Goal: Transaction & Acquisition: Purchase product/service

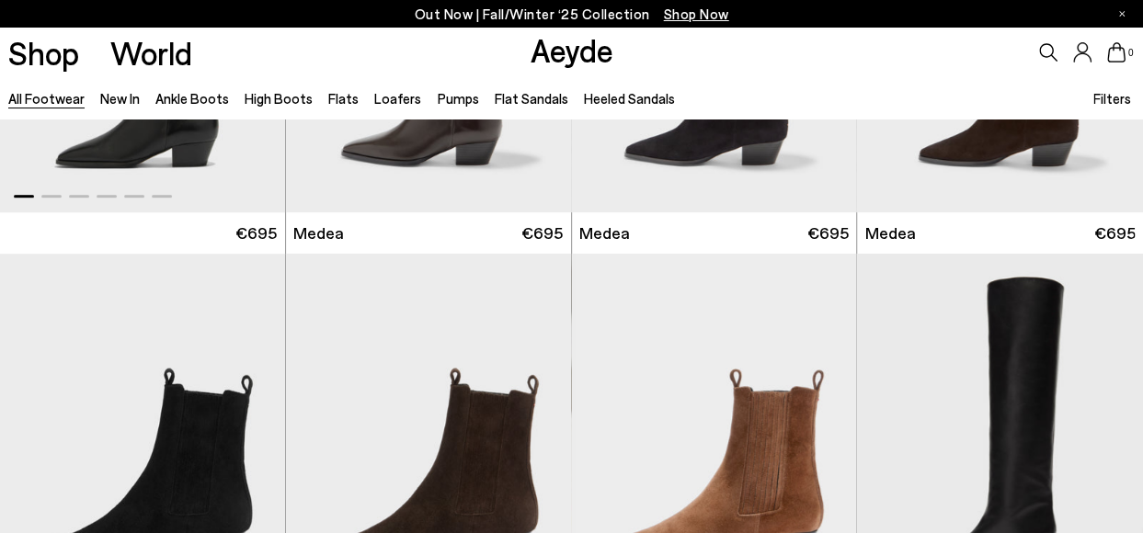
scroll to position [552, 0]
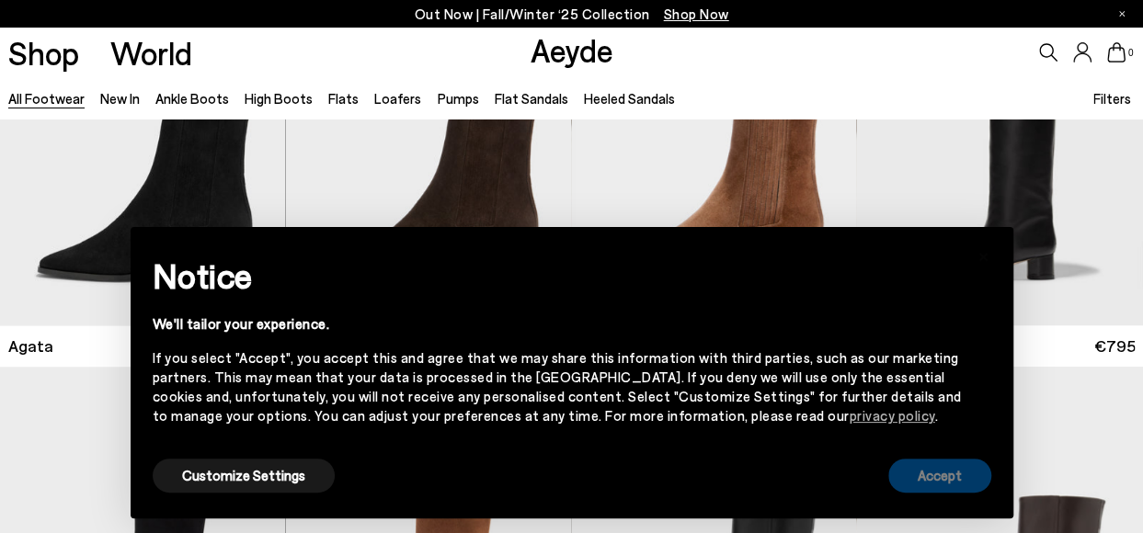
click at [946, 477] on button "Accept" at bounding box center [939, 476] width 103 height 34
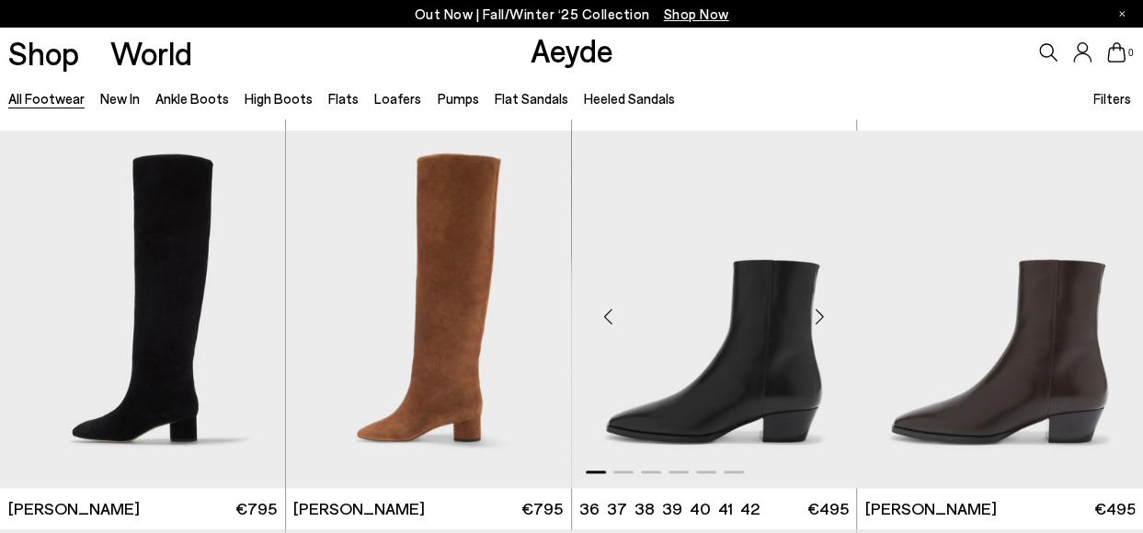
scroll to position [919, 0]
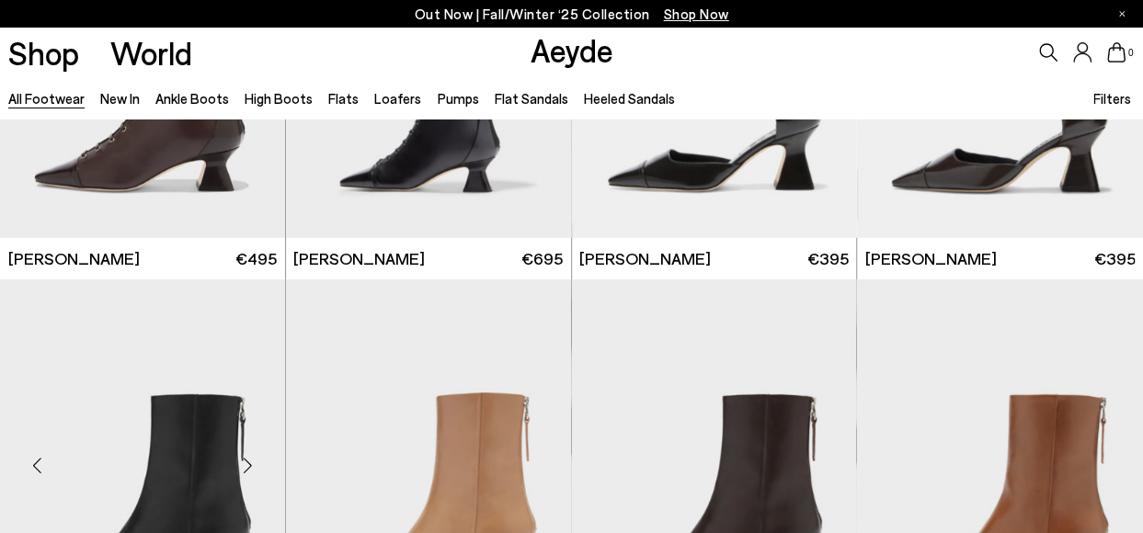
scroll to position [2758, 0]
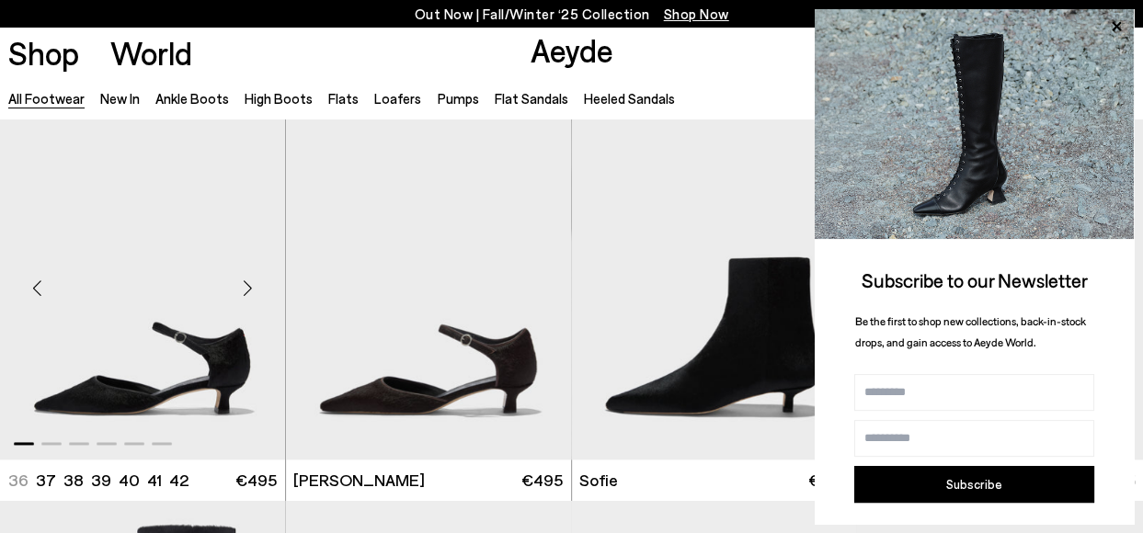
scroll to position [4505, 0]
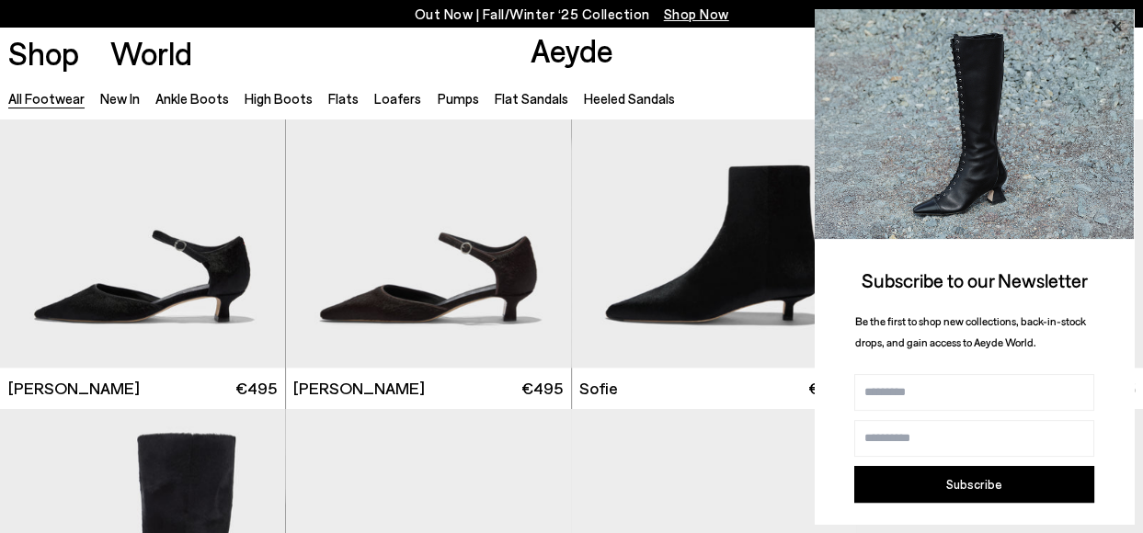
click at [1114, 22] on icon at bounding box center [1116, 27] width 24 height 24
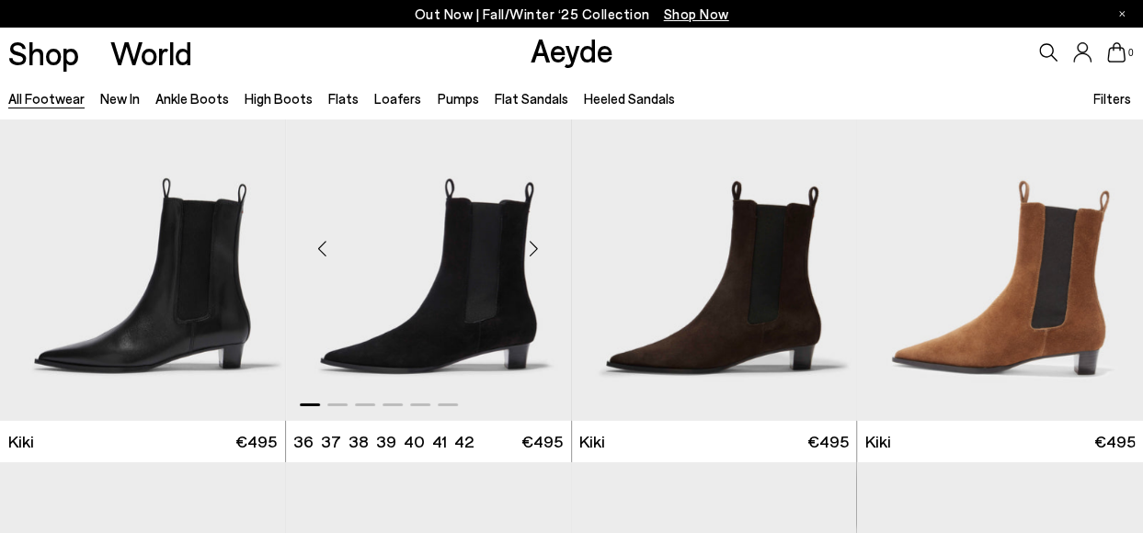
scroll to position [6068, 0]
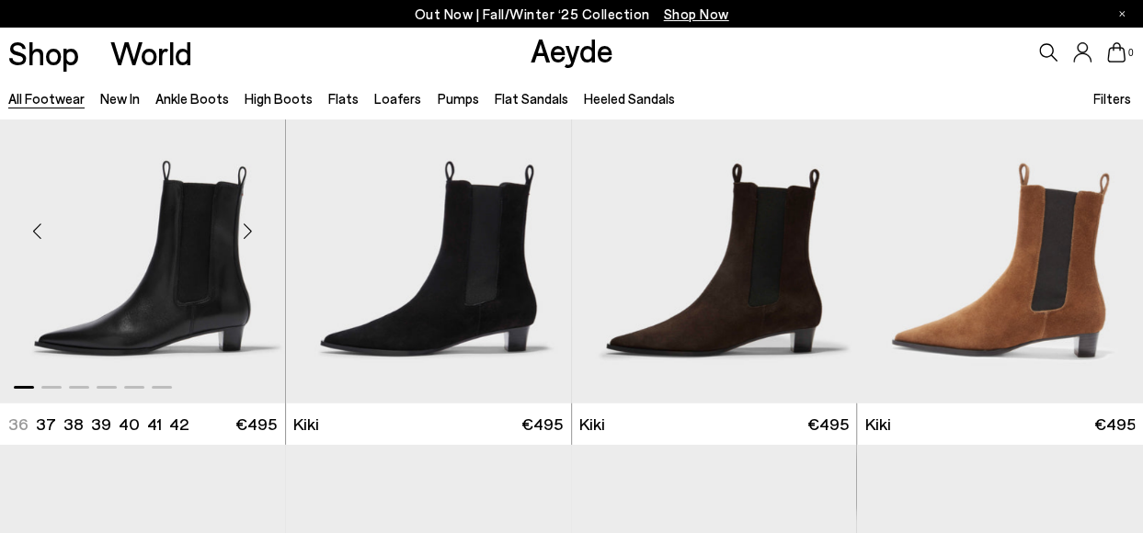
click at [164, 262] on img "1 / 6" at bounding box center [142, 224] width 285 height 359
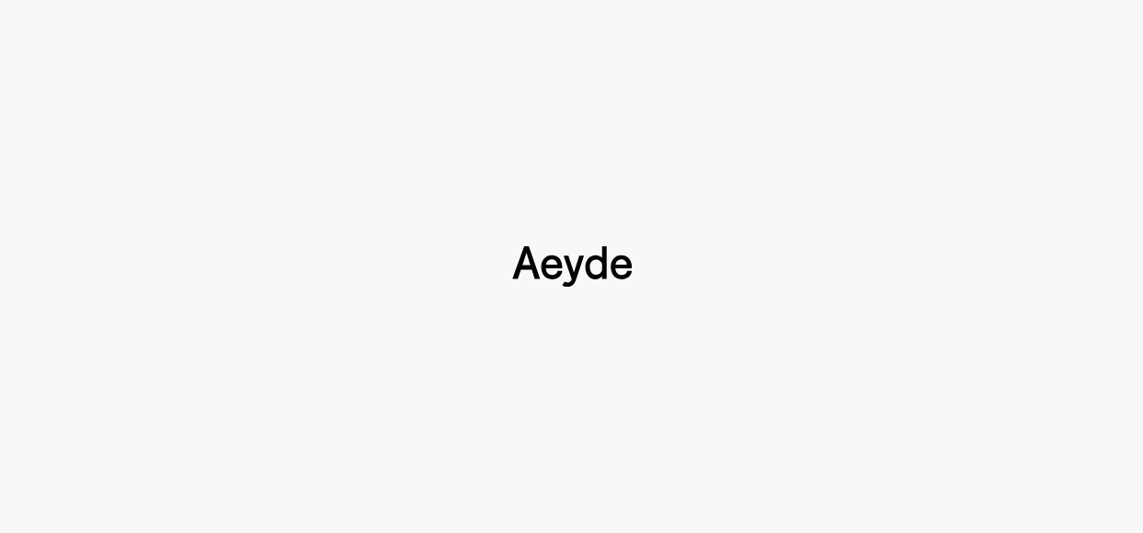
scroll to position [736, 0]
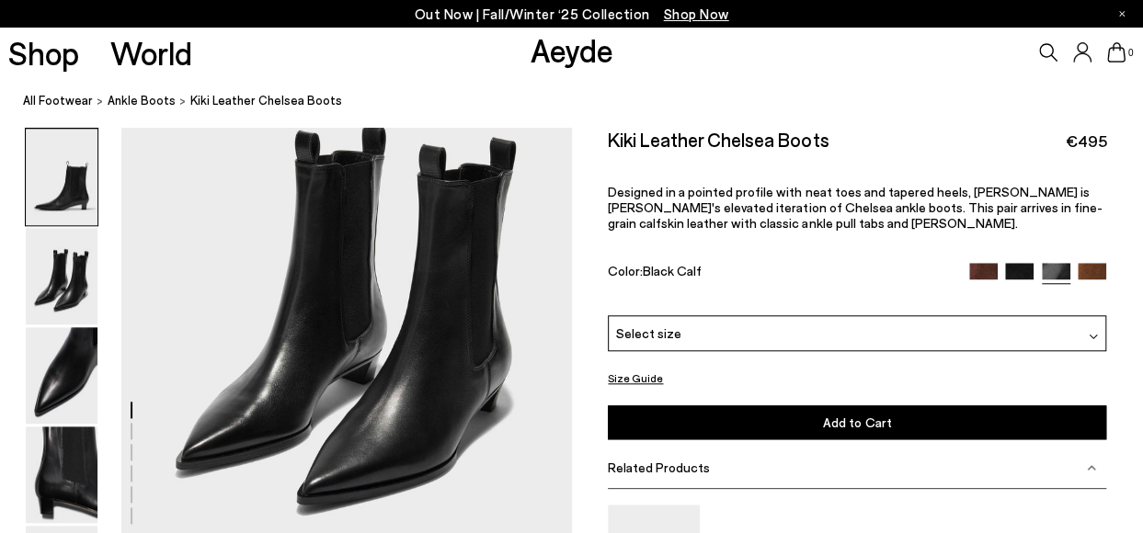
click at [1005, 271] on img at bounding box center [1019, 277] width 29 height 29
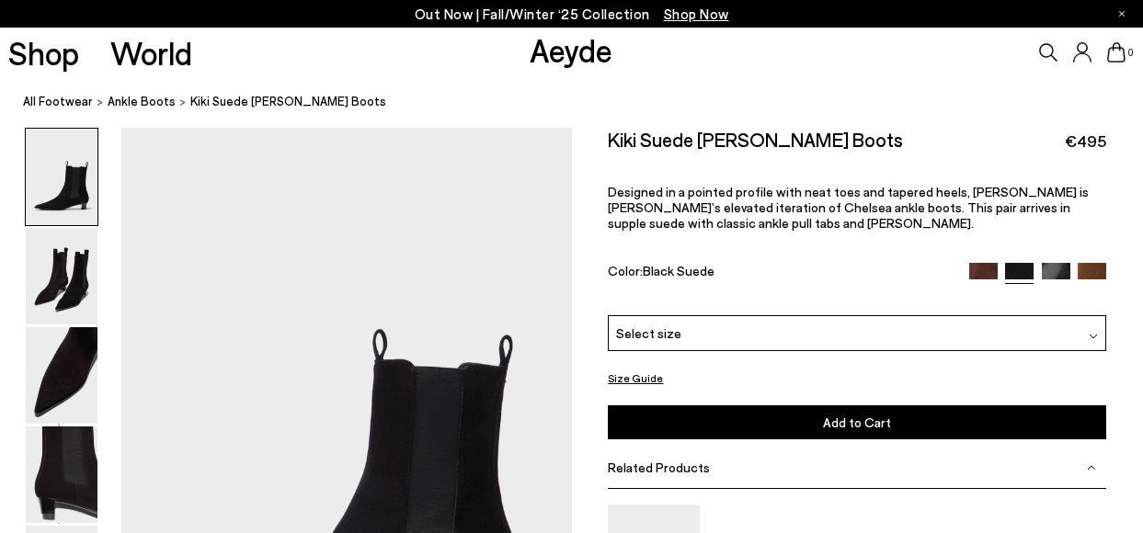
scroll to position [184, 0]
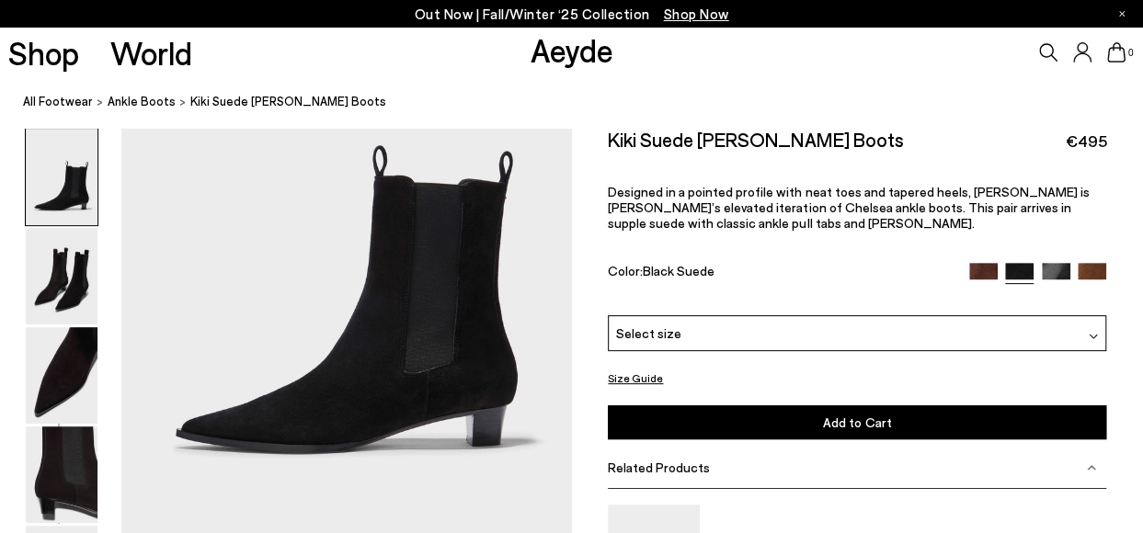
click at [1042, 275] on img at bounding box center [1056, 277] width 29 height 29
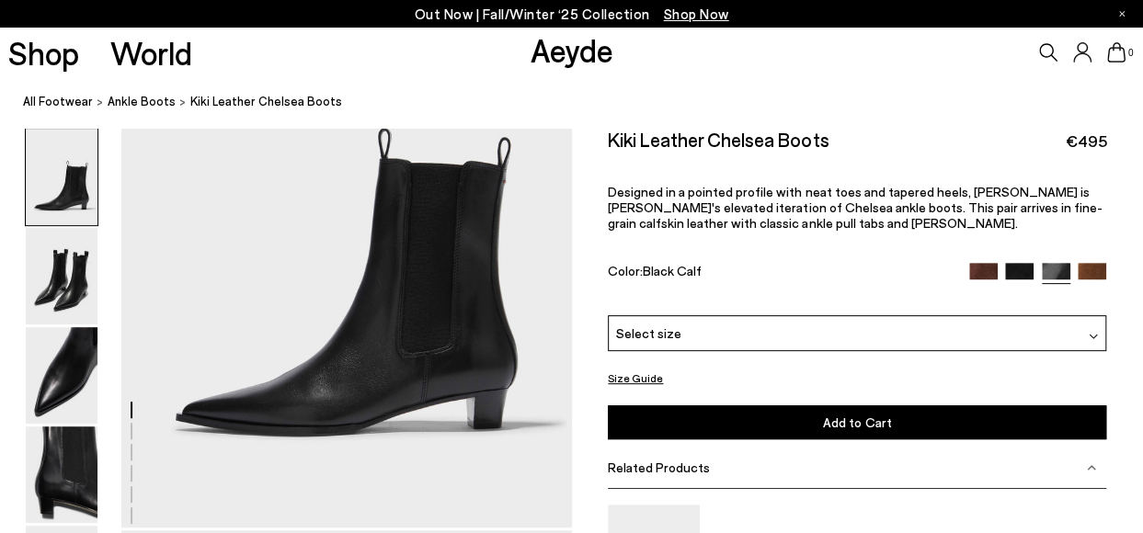
scroll to position [276, 0]
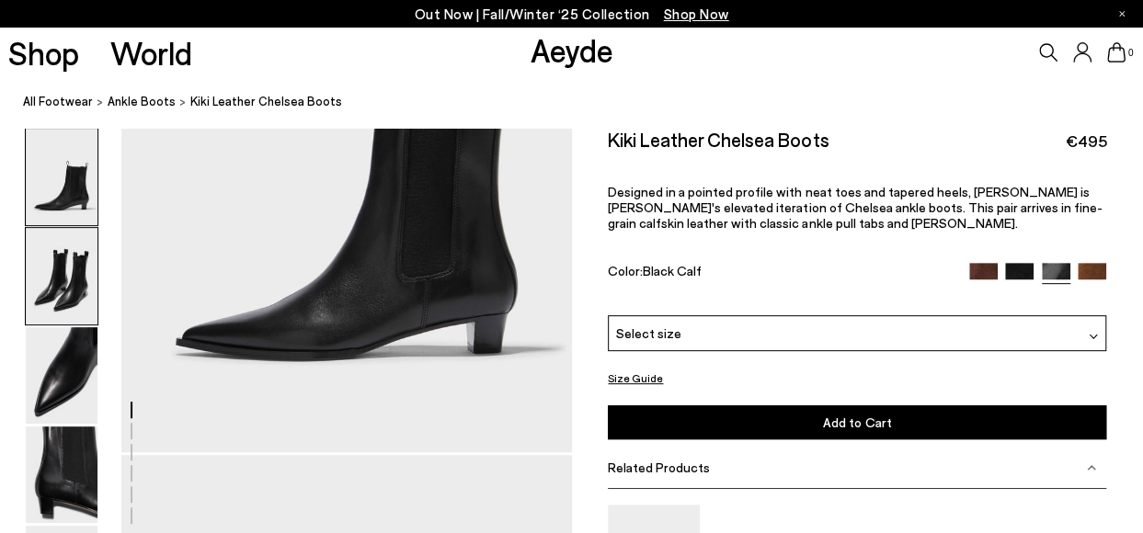
click at [67, 308] on img at bounding box center [62, 276] width 72 height 97
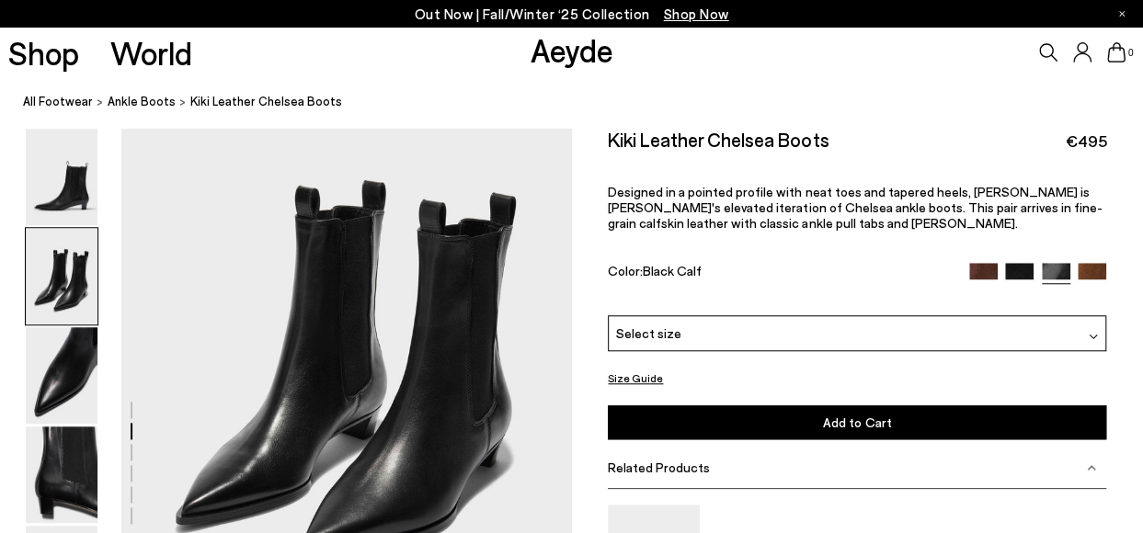
scroll to position [745, 0]
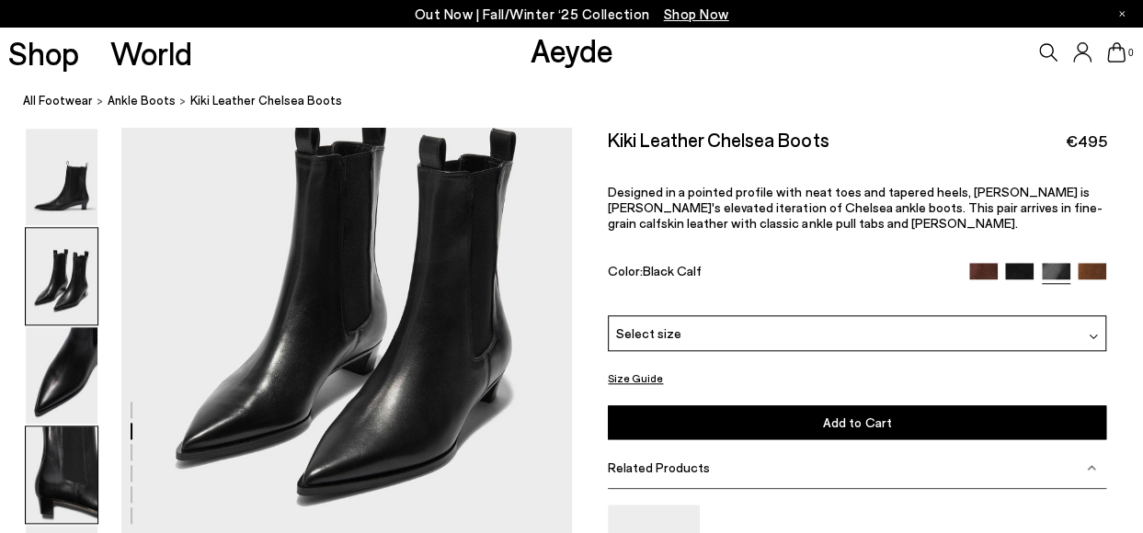
click at [92, 466] on img at bounding box center [62, 475] width 72 height 97
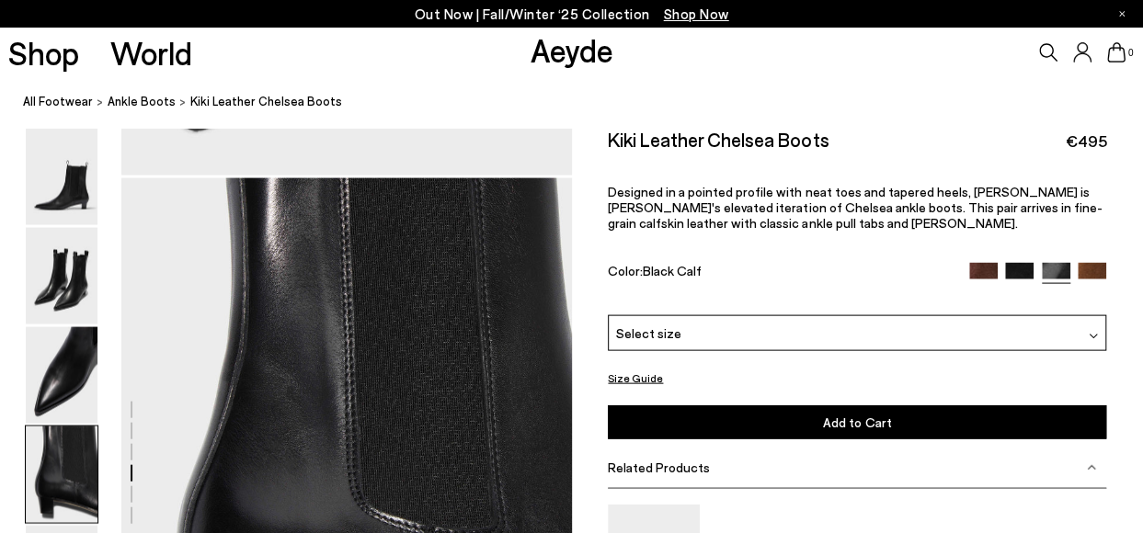
scroll to position [1865, 0]
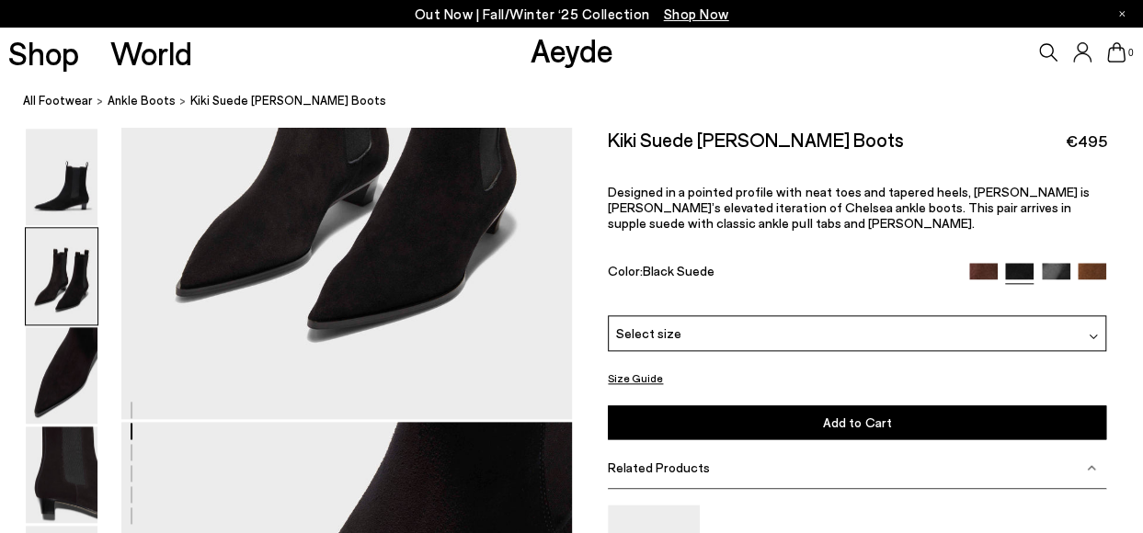
scroll to position [919, 0]
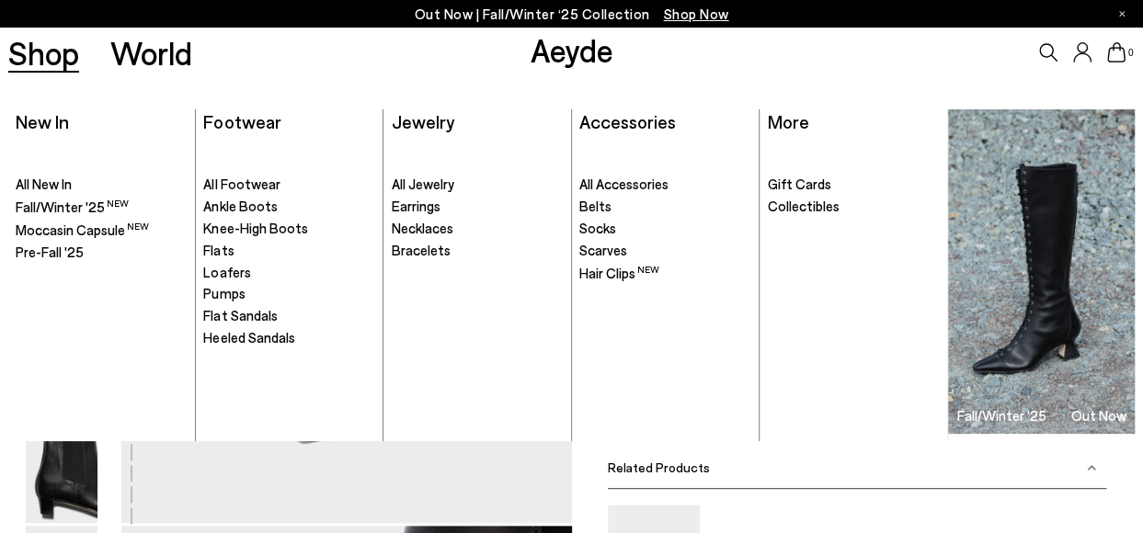
scroll to position [919, 0]
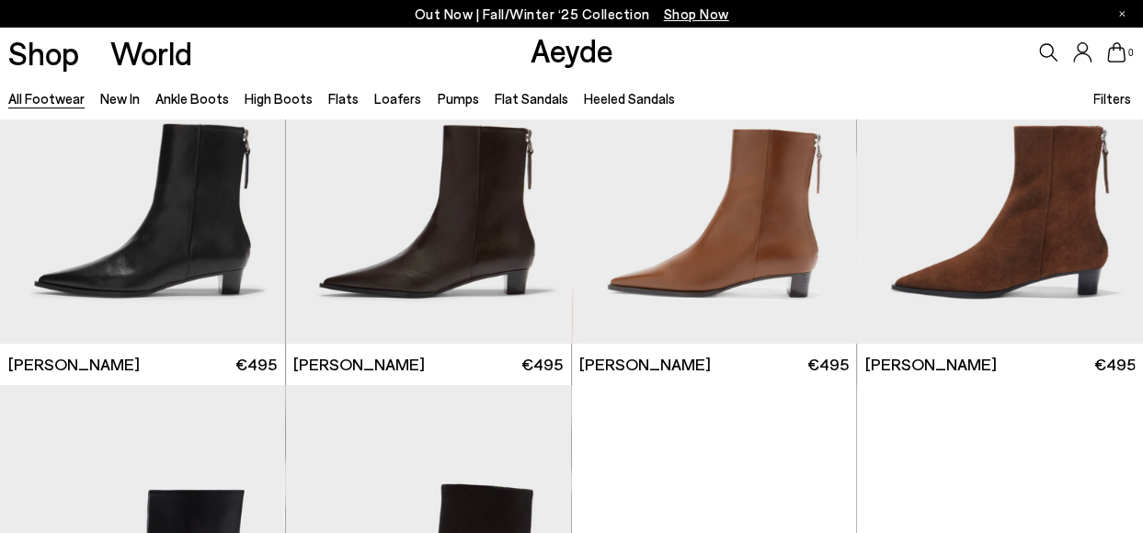
scroll to position [6528, 0]
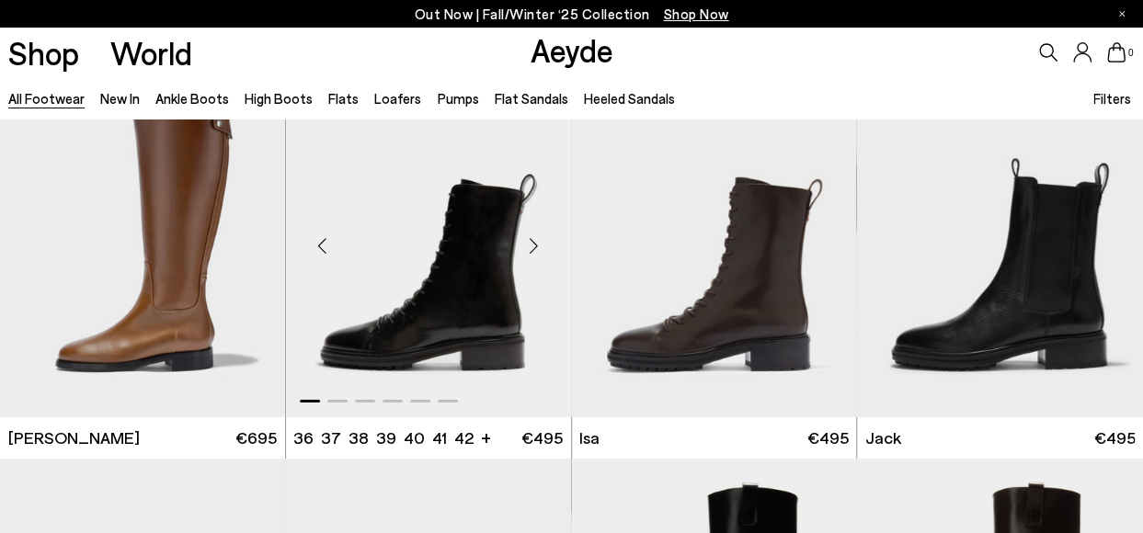
scroll to position [9562, 0]
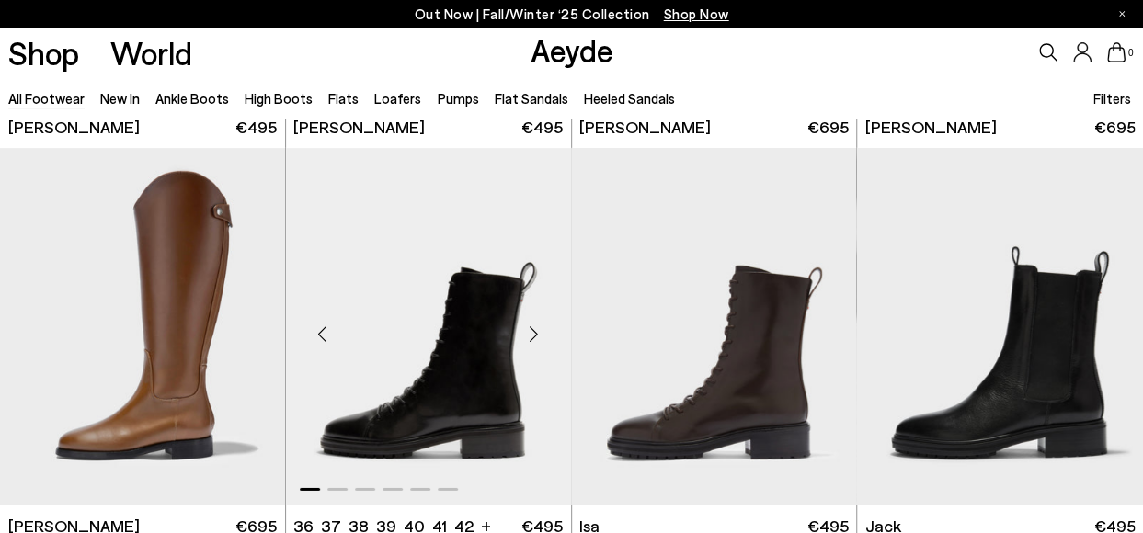
click at [539, 334] on div "Next slide" at bounding box center [534, 333] width 55 height 55
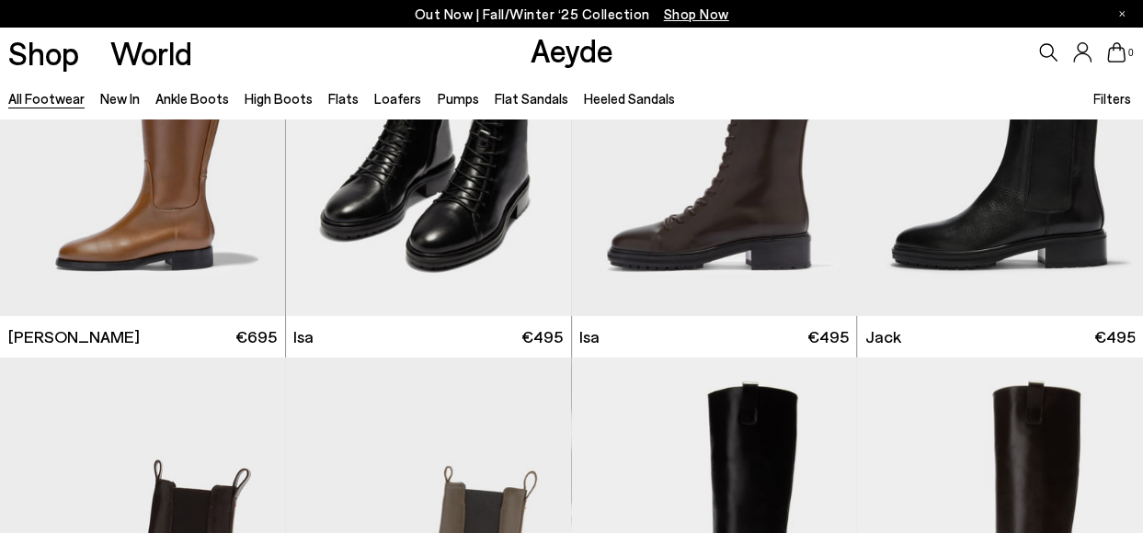
scroll to position [10021, 0]
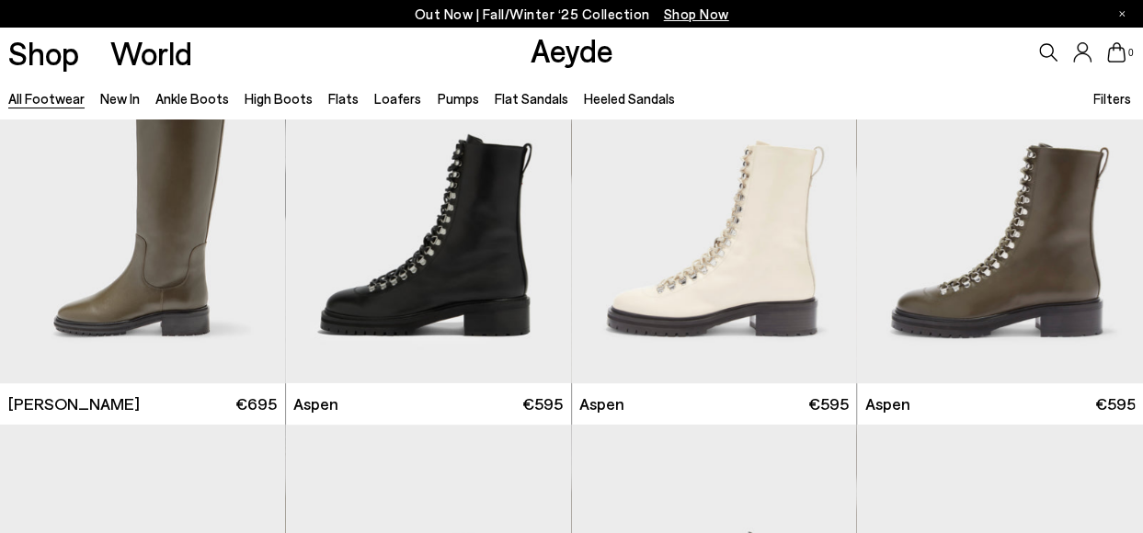
scroll to position [10849, 0]
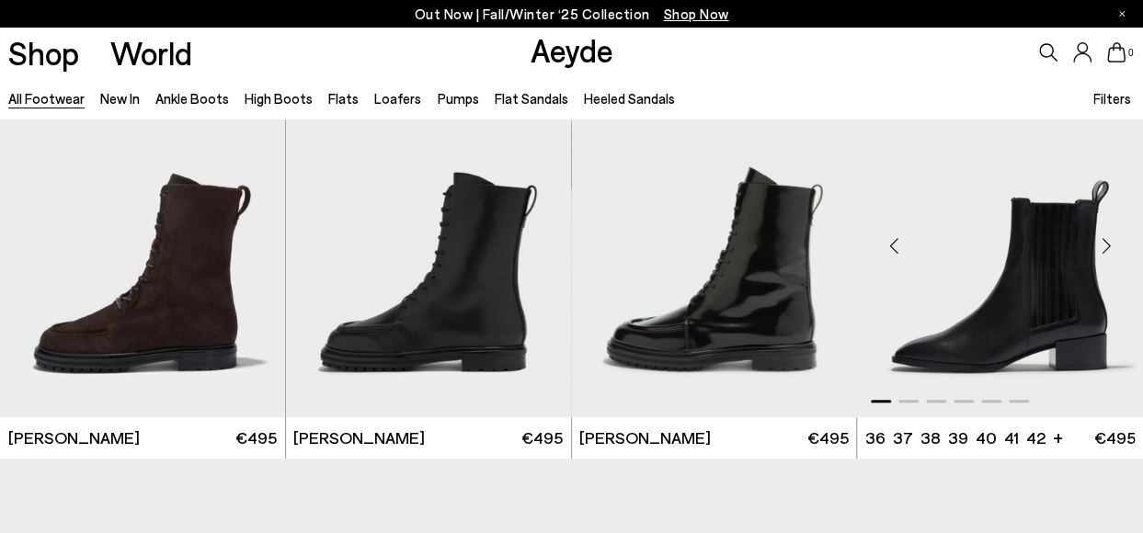
click at [1106, 243] on div "Next slide" at bounding box center [1105, 245] width 55 height 55
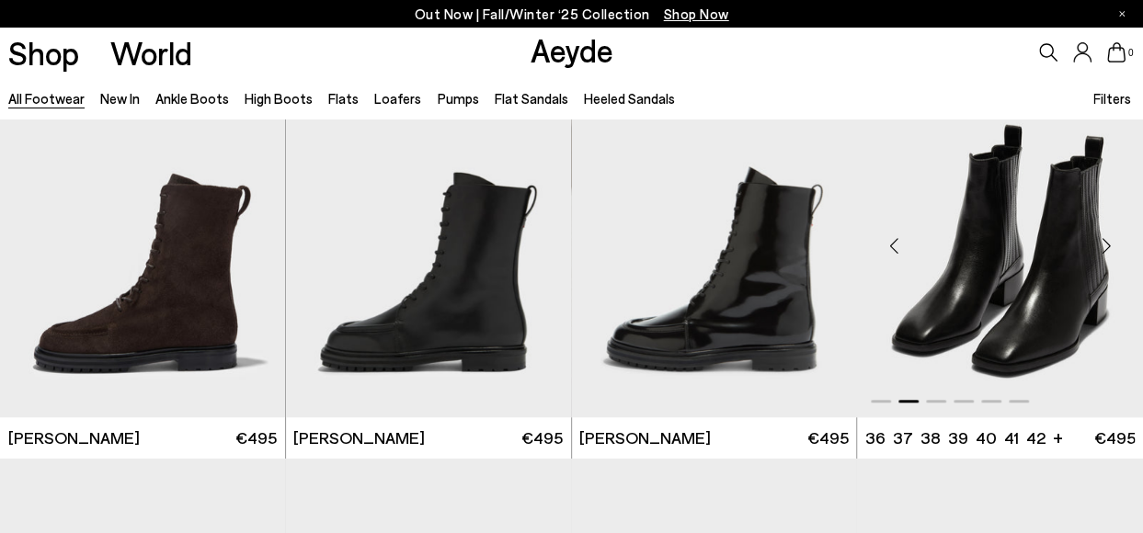
click at [1103, 243] on div "Next slide" at bounding box center [1105, 245] width 55 height 55
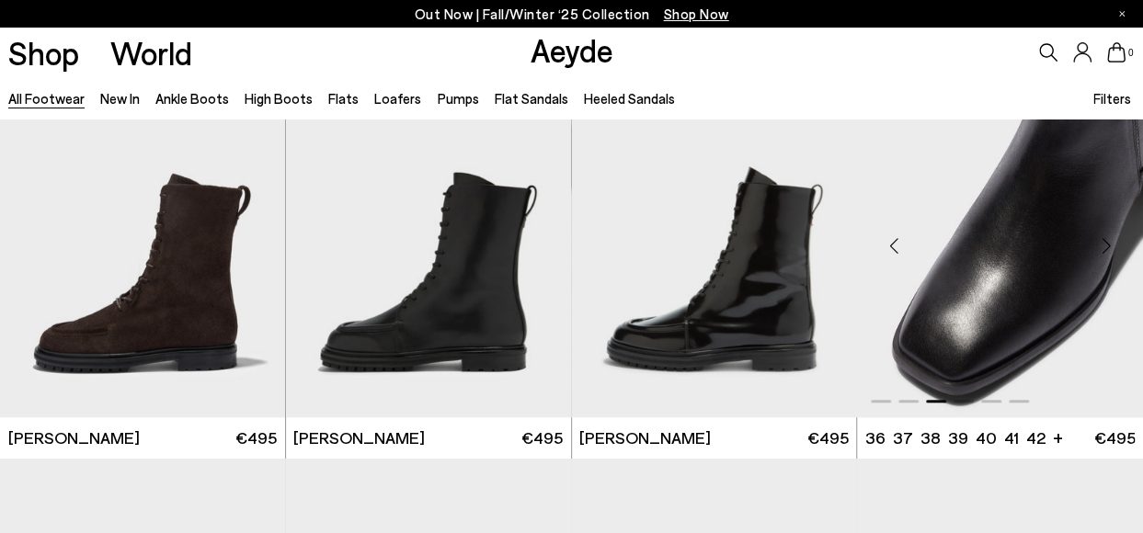
click at [1108, 246] on div "Next slide" at bounding box center [1105, 245] width 55 height 55
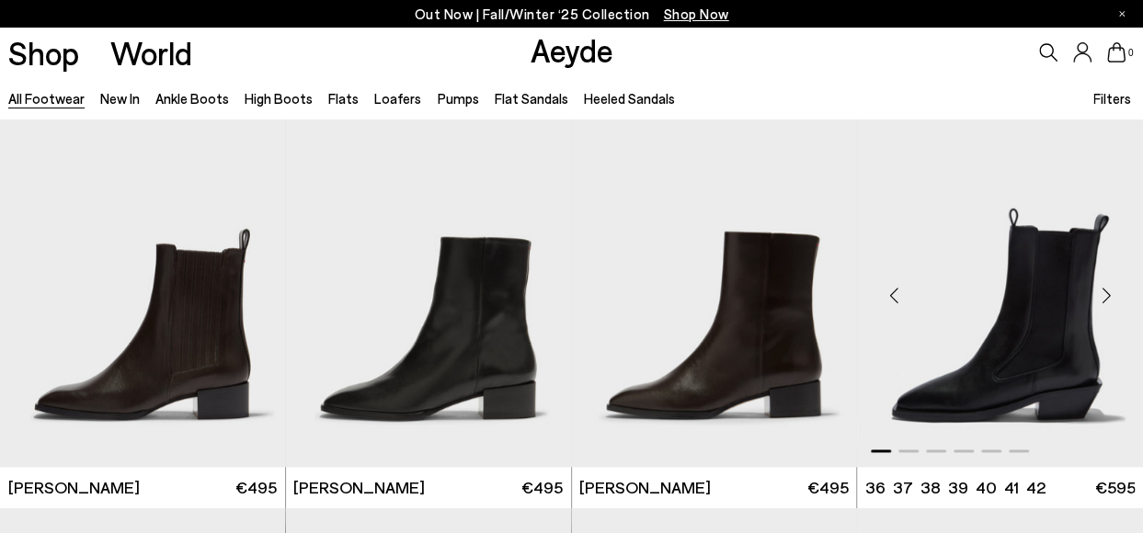
scroll to position [11217, 0]
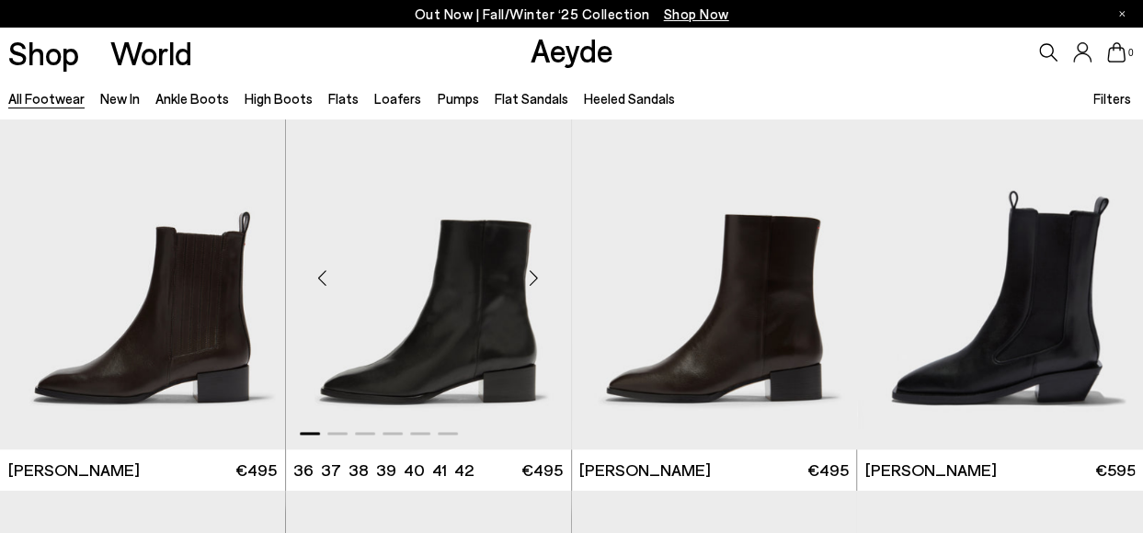
click at [534, 284] on div "Next slide" at bounding box center [534, 277] width 55 height 55
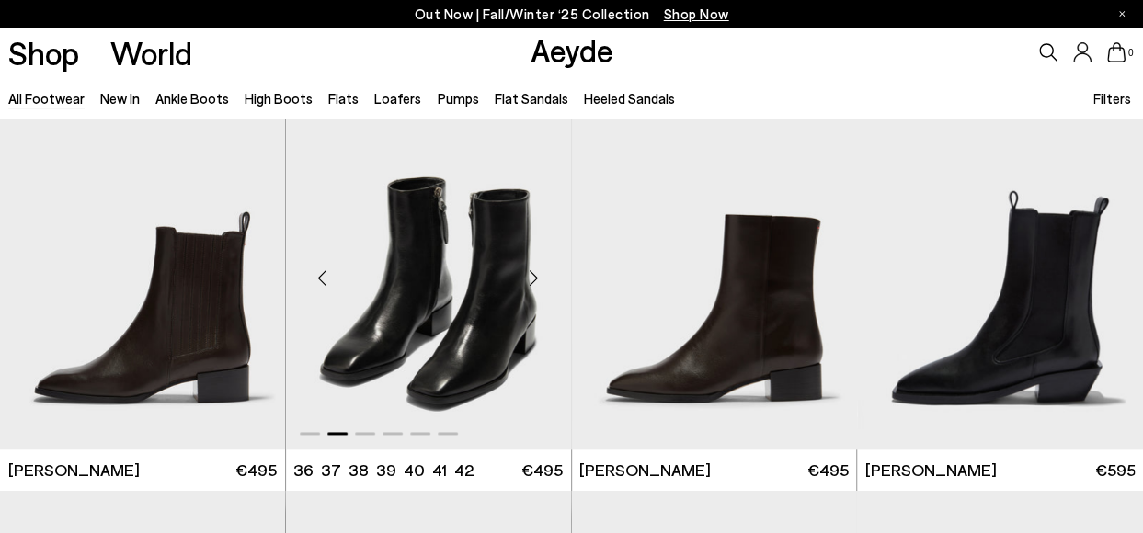
click at [527, 280] on div "Next slide" at bounding box center [534, 277] width 55 height 55
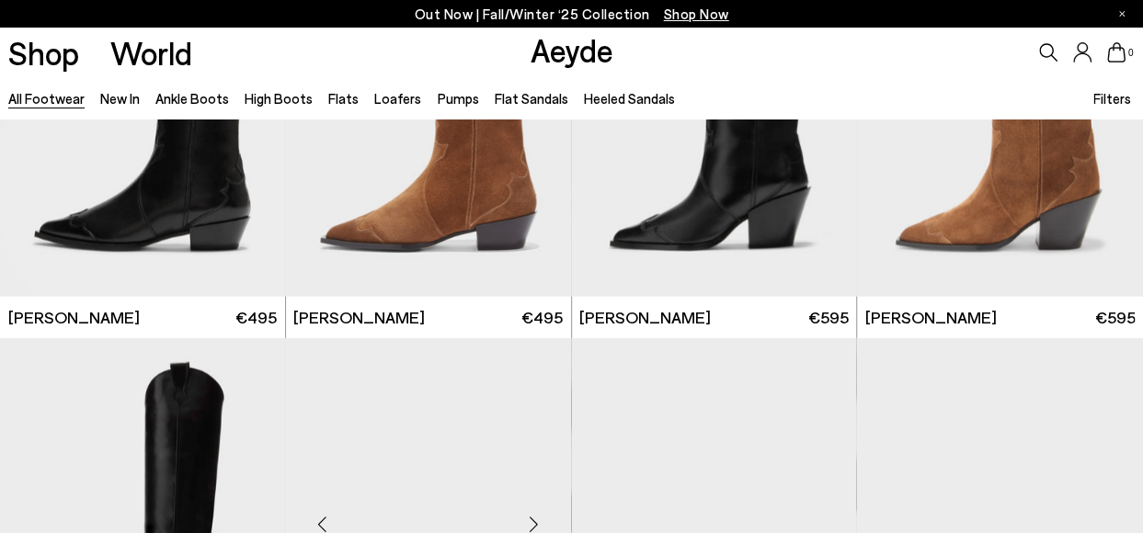
scroll to position [12504, 0]
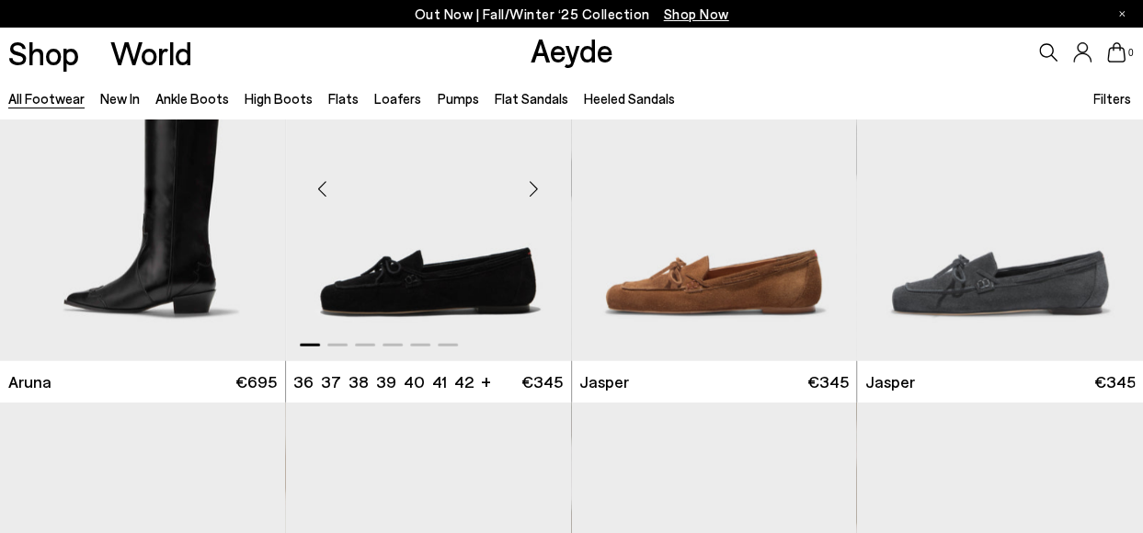
click at [531, 185] on div "Next slide" at bounding box center [534, 189] width 55 height 55
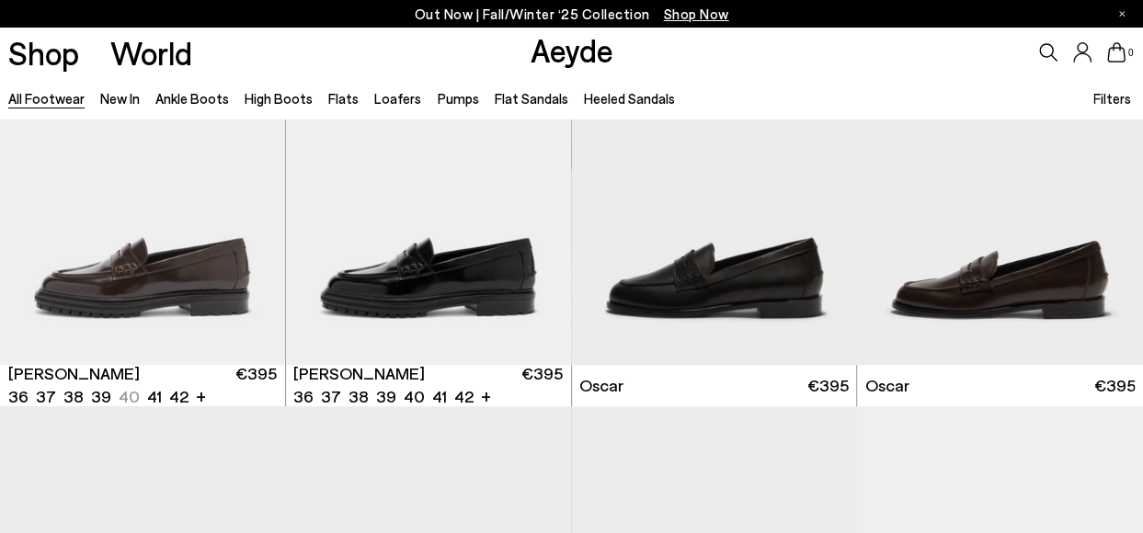
scroll to position [14894, 0]
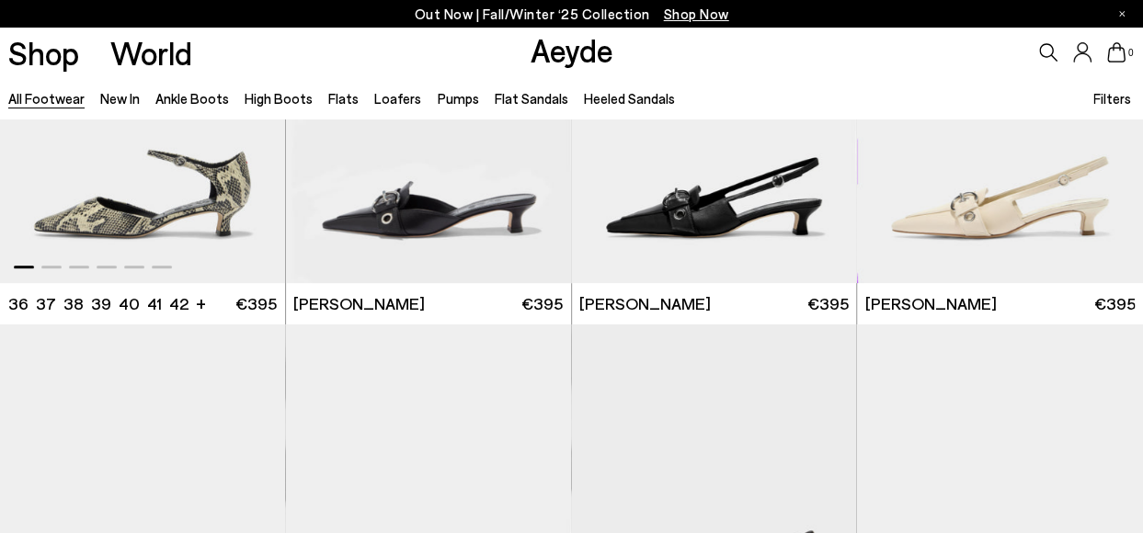
scroll to position [17474, 0]
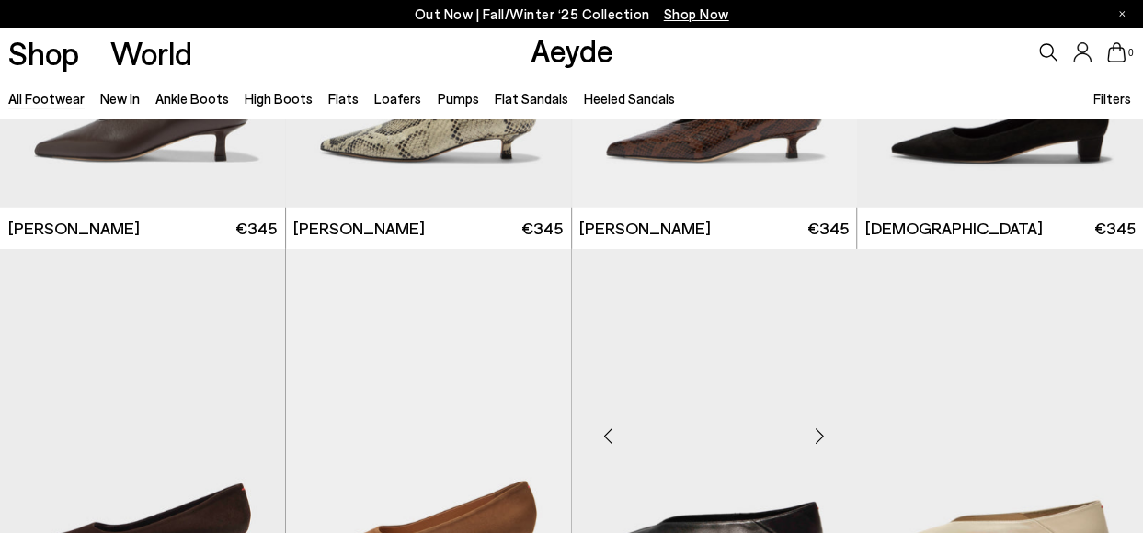
scroll to position [20135, 0]
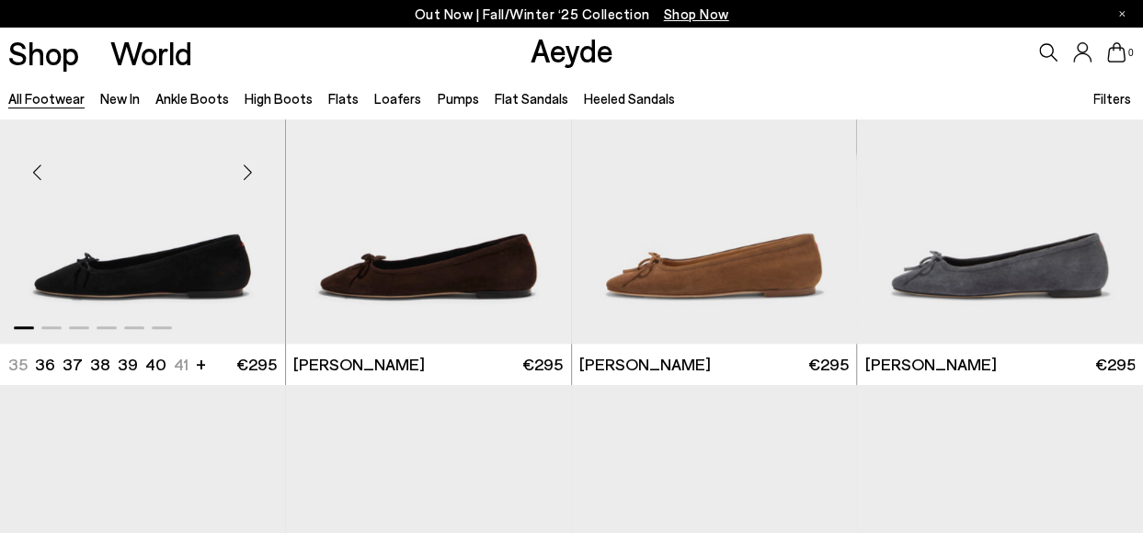
scroll to position [21330, 0]
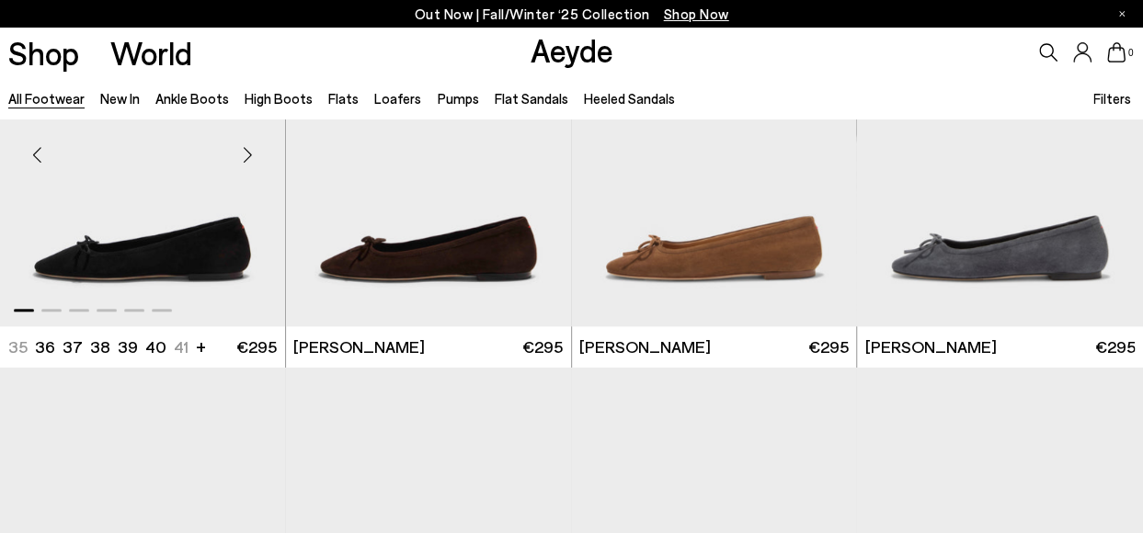
click at [247, 154] on div "Next slide" at bounding box center [248, 154] width 55 height 55
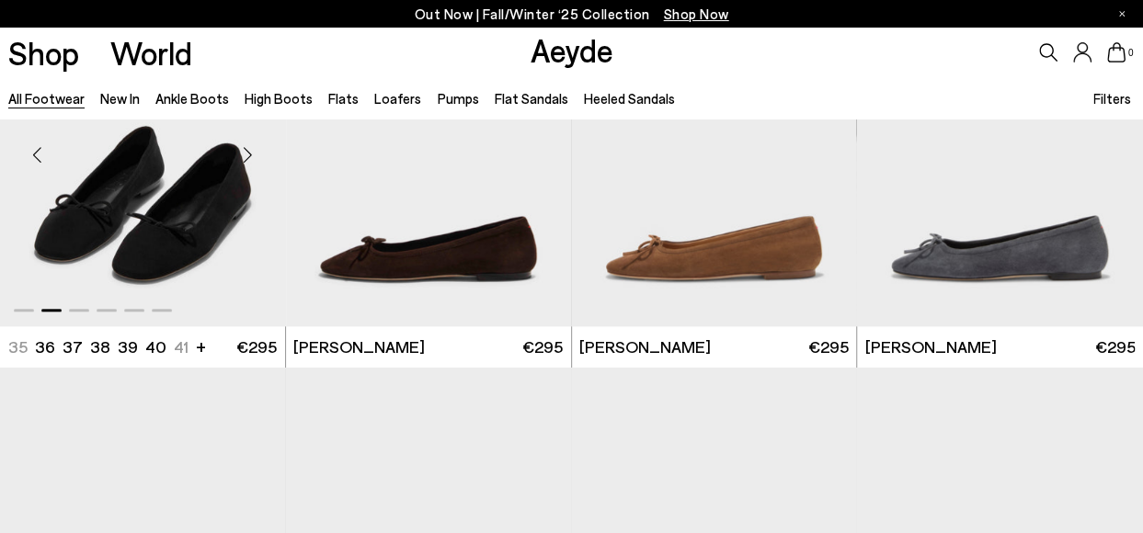
click at [247, 154] on div "Next slide" at bounding box center [248, 154] width 55 height 55
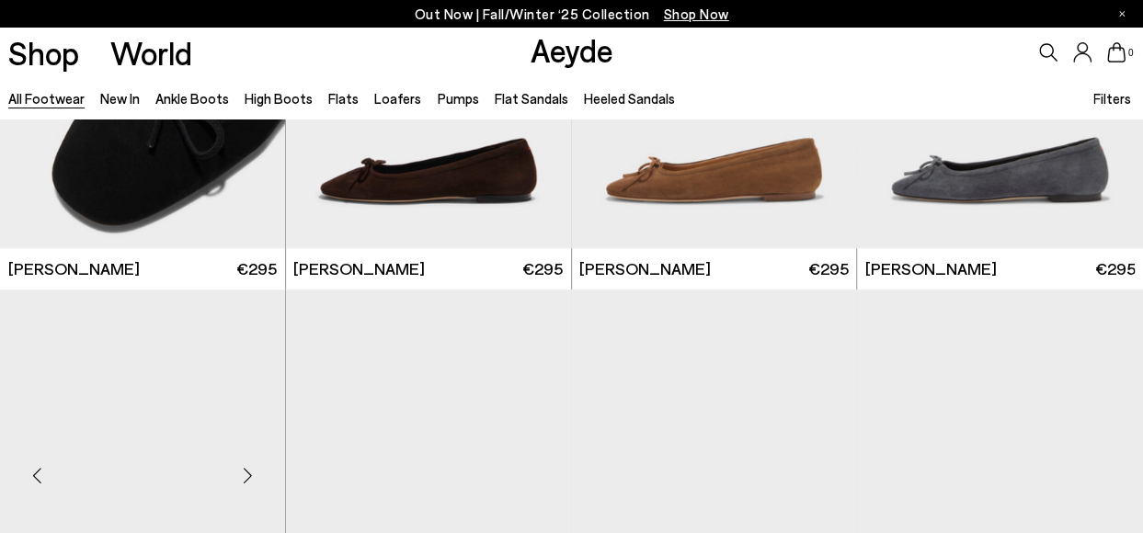
scroll to position [21578, 0]
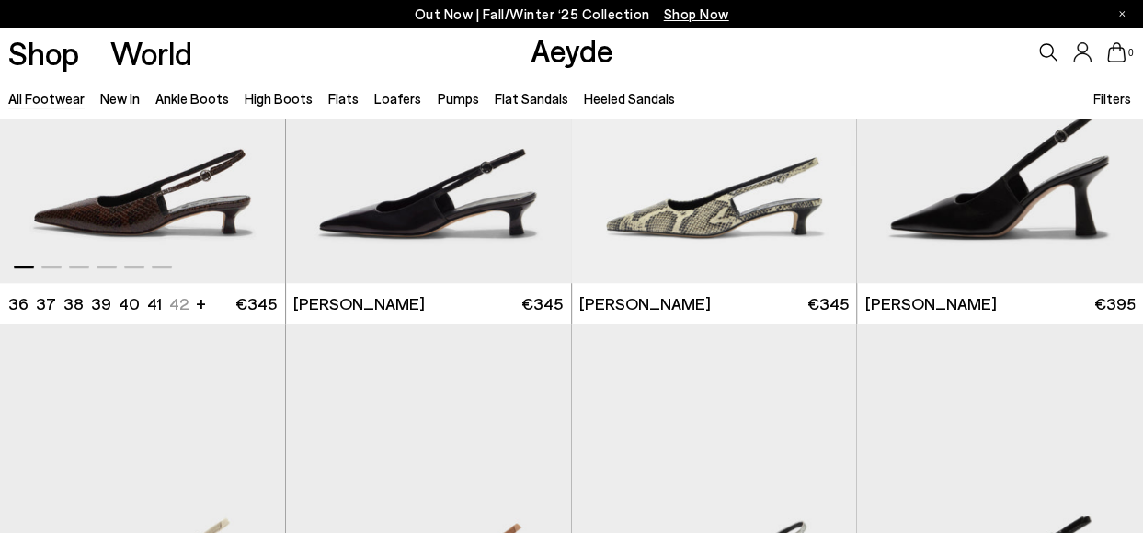
scroll to position [24741, 0]
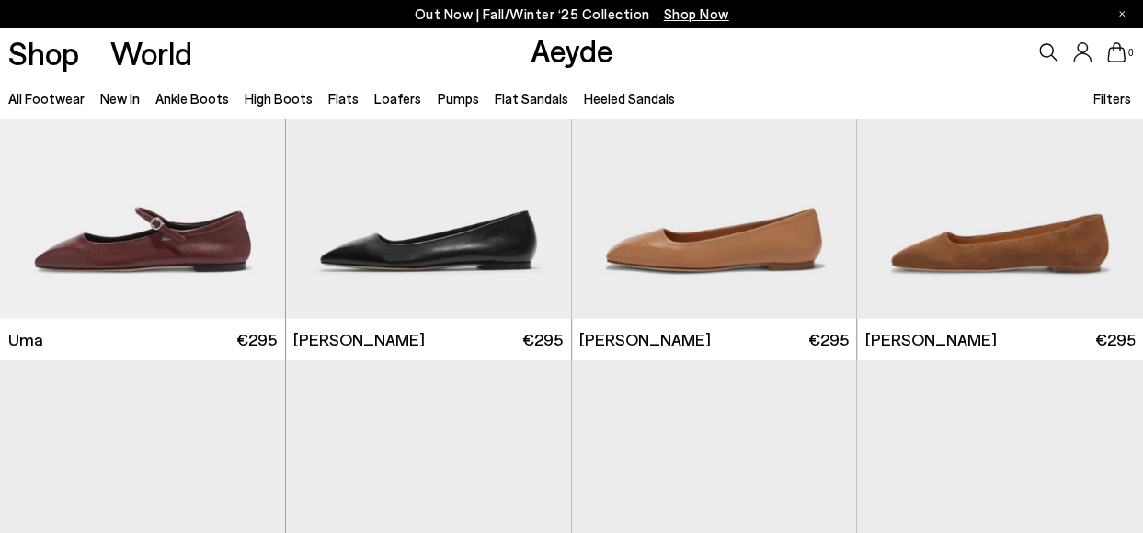
scroll to position [26961, 0]
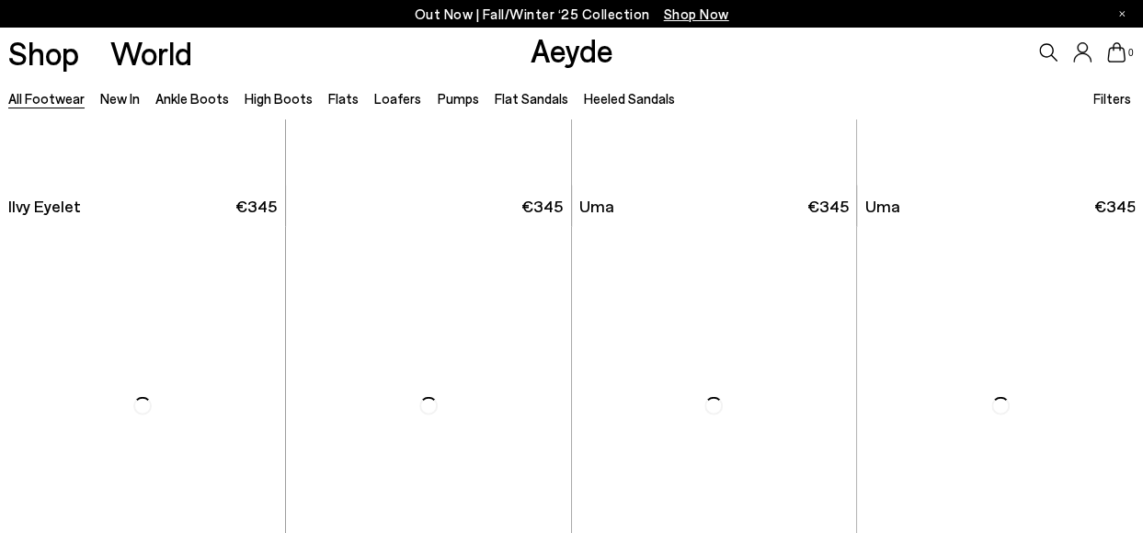
scroll to position [29535, 0]
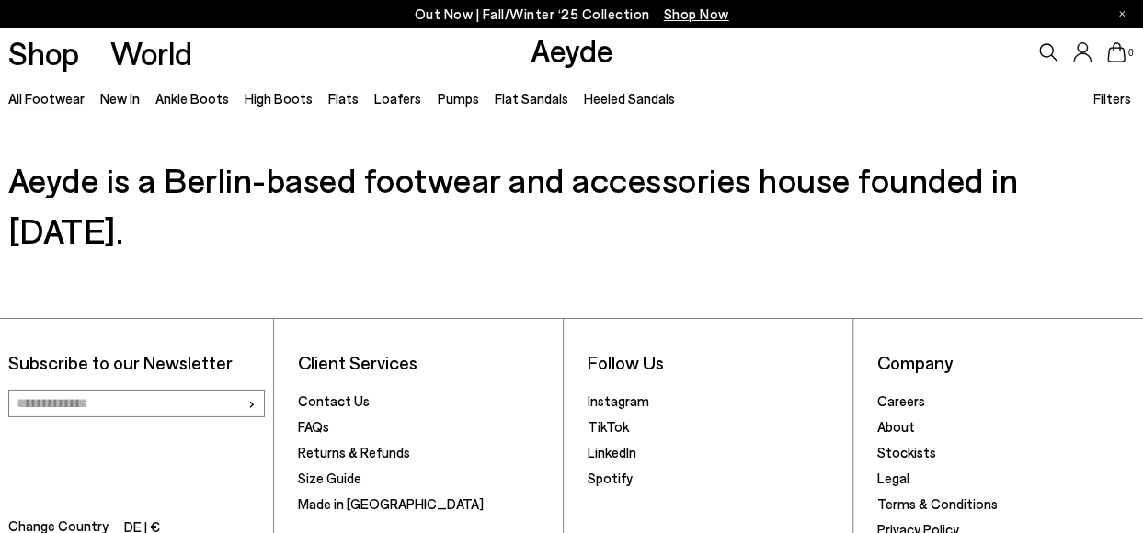
scroll to position [33611, 0]
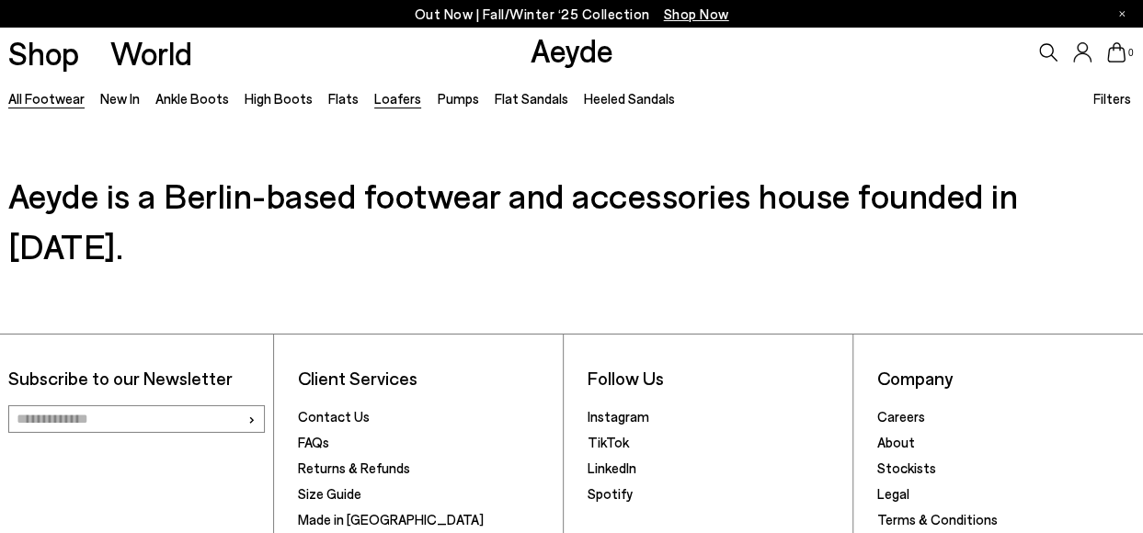
click at [392, 99] on link "Loafers" at bounding box center [397, 98] width 47 height 17
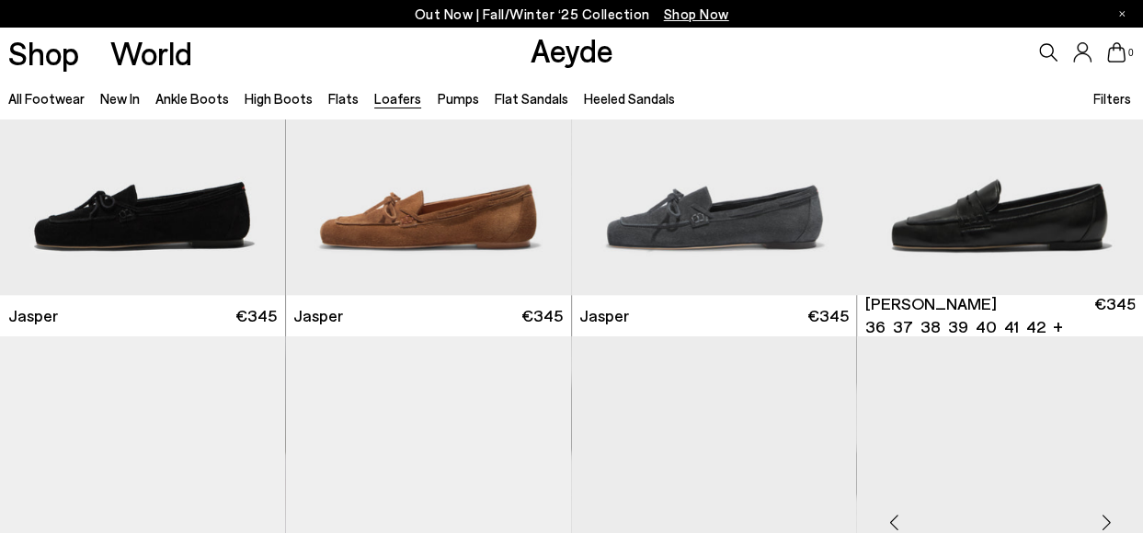
scroll to position [184, 0]
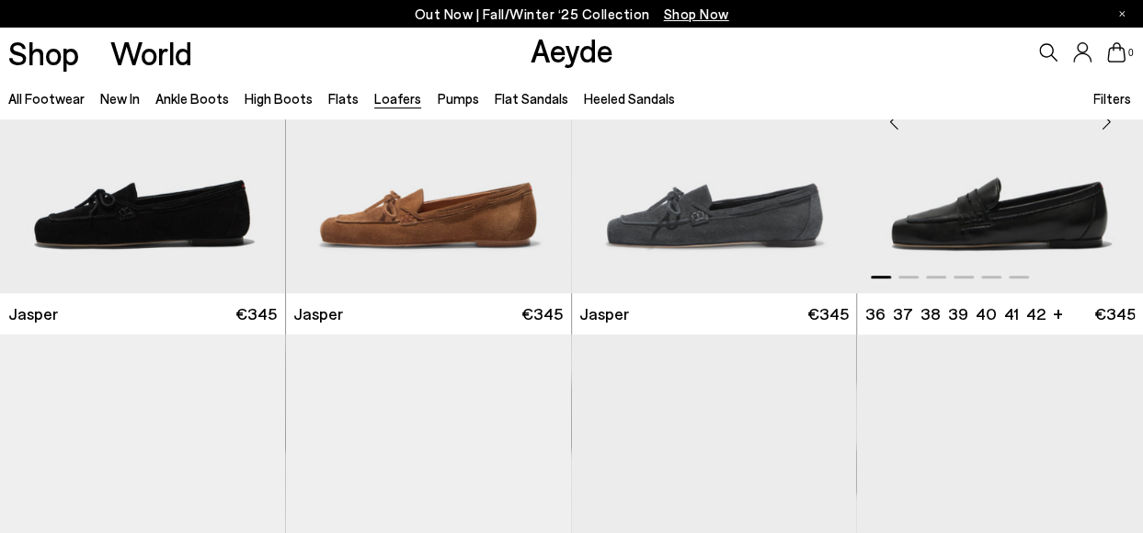
click at [1105, 123] on div "Next slide" at bounding box center [1105, 121] width 55 height 55
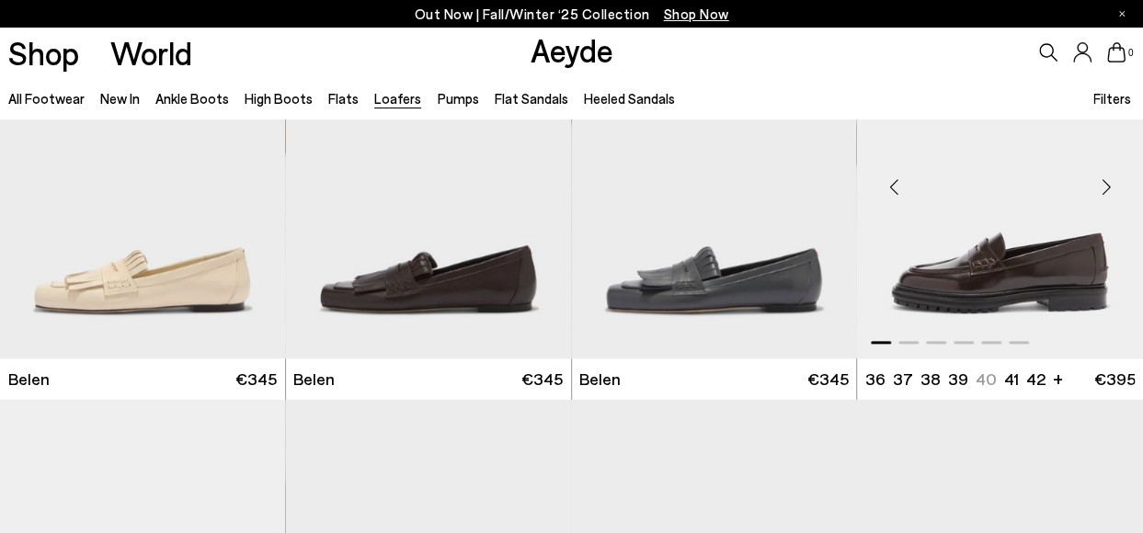
scroll to position [919, 0]
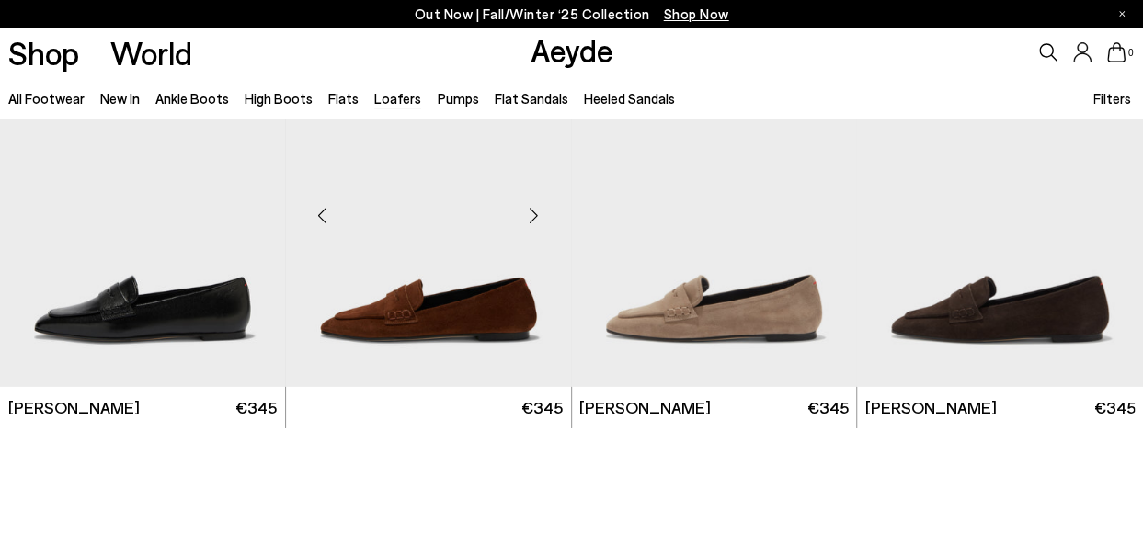
scroll to position [2942, 0]
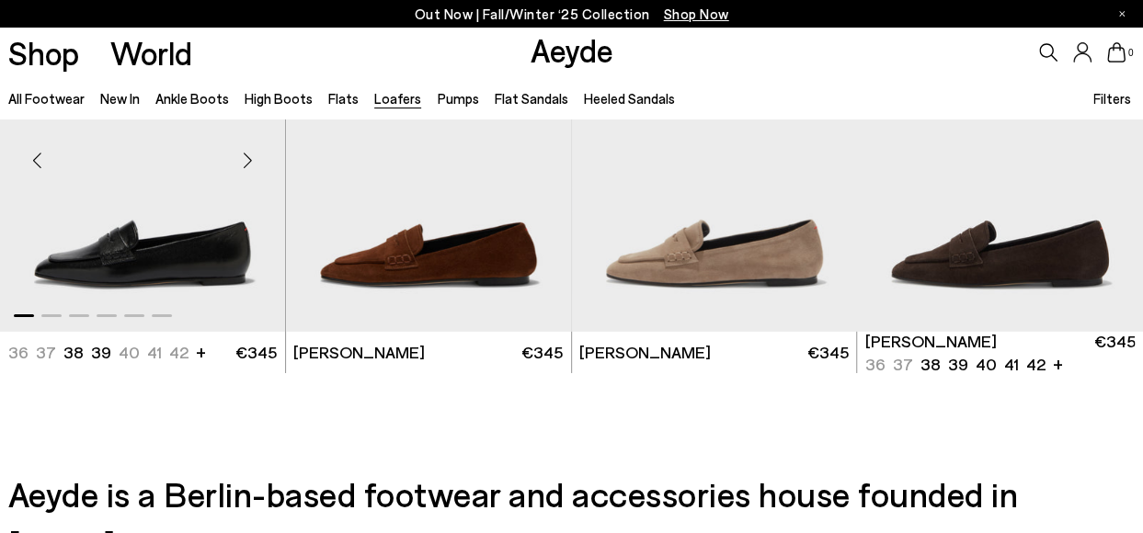
click at [252, 159] on div "Next slide" at bounding box center [248, 160] width 55 height 55
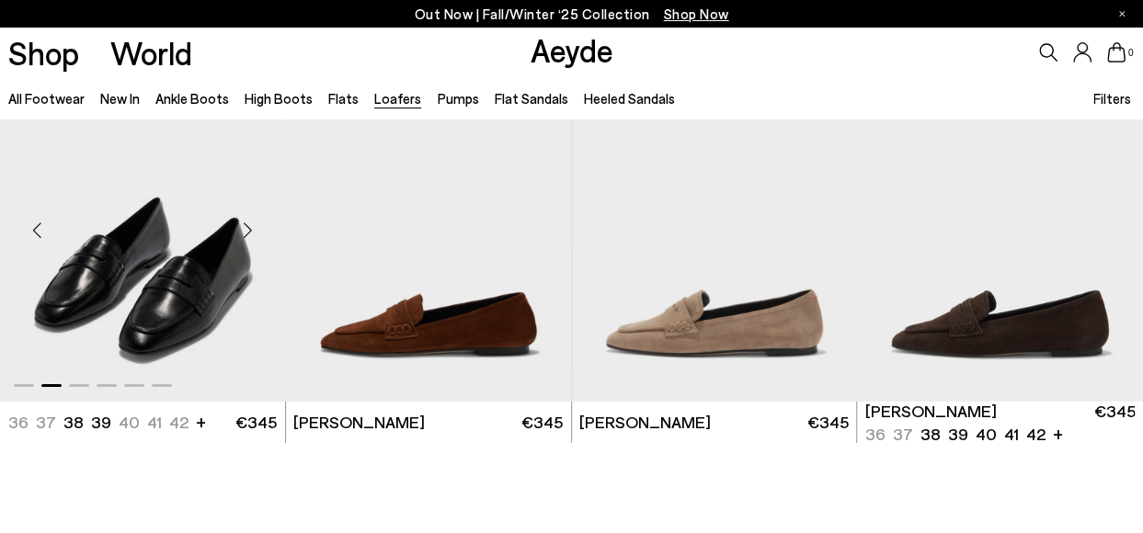
scroll to position [2850, 0]
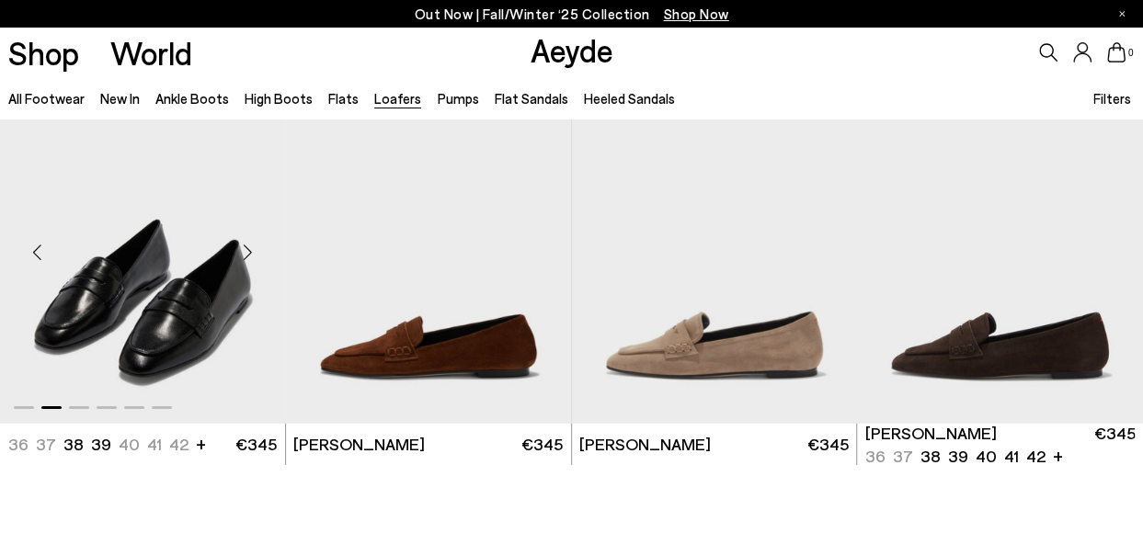
click at [180, 323] on img "2 / 6" at bounding box center [142, 245] width 285 height 359
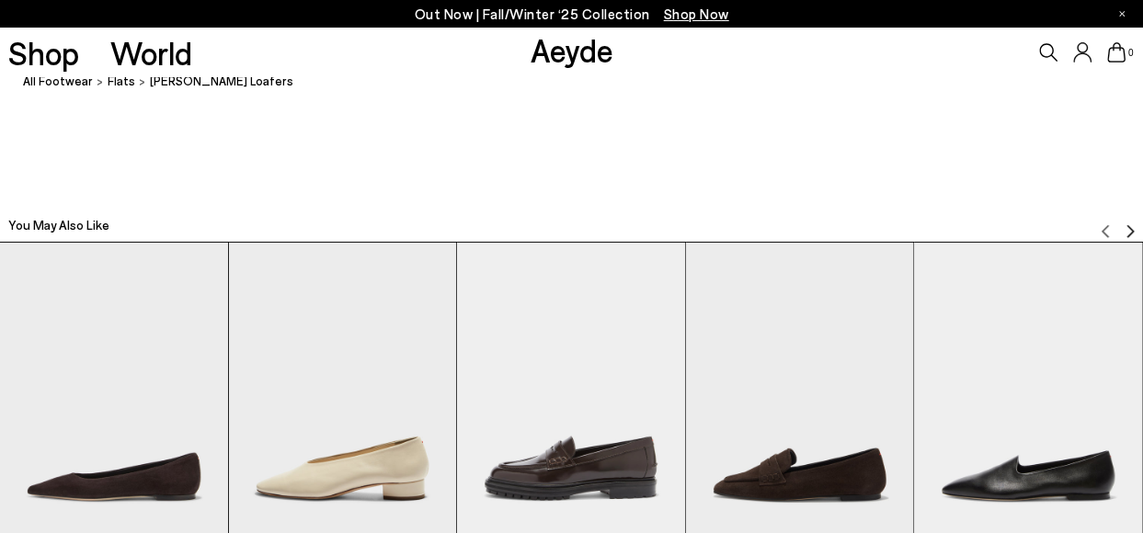
scroll to position [3494, 0]
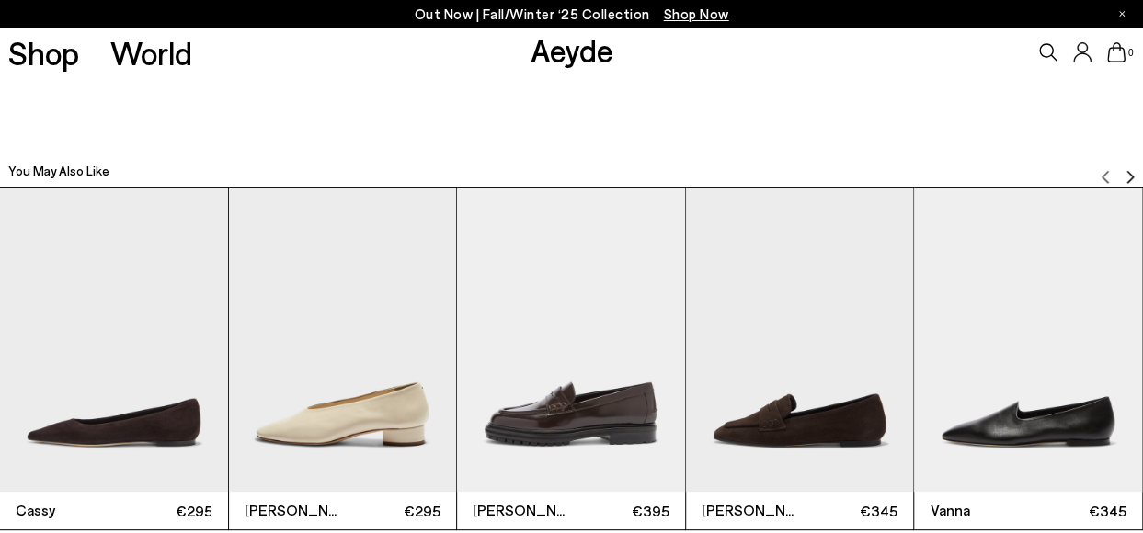
click at [839, 216] on img "4 / 12" at bounding box center [800, 339] width 228 height 303
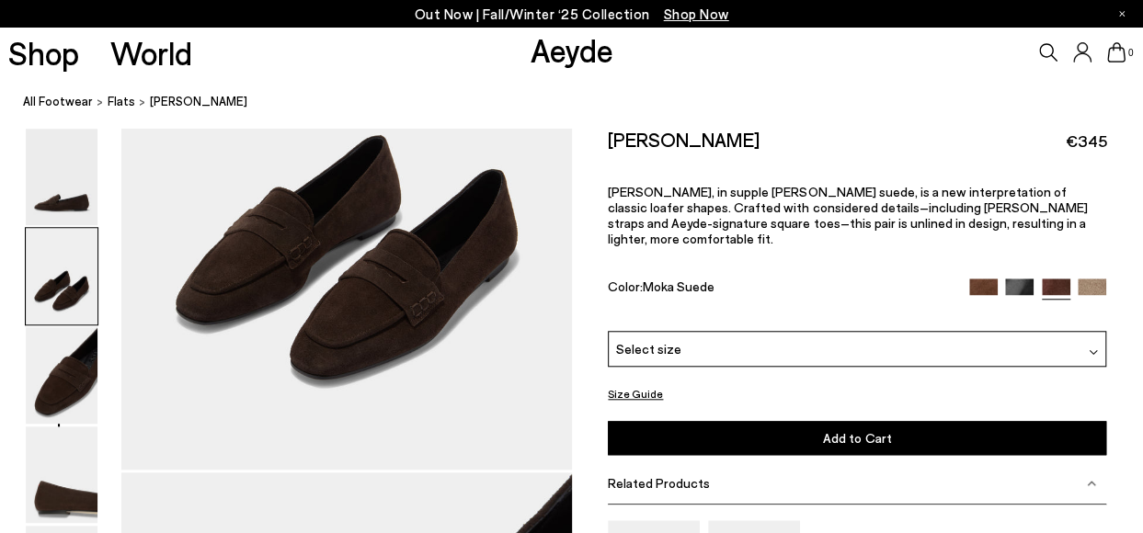
scroll to position [736, 0]
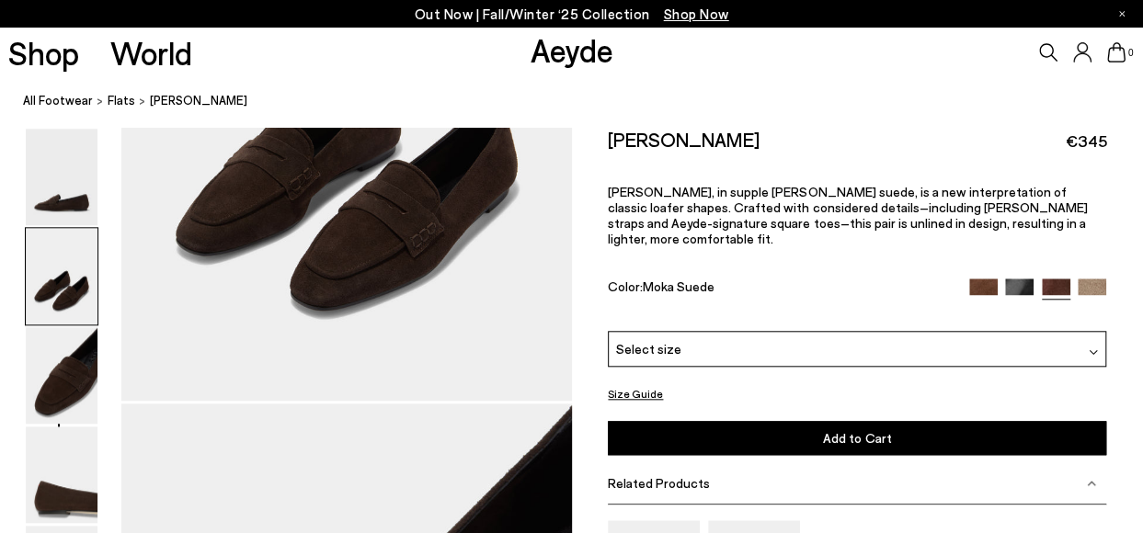
click at [1005, 279] on img at bounding box center [1019, 293] width 29 height 29
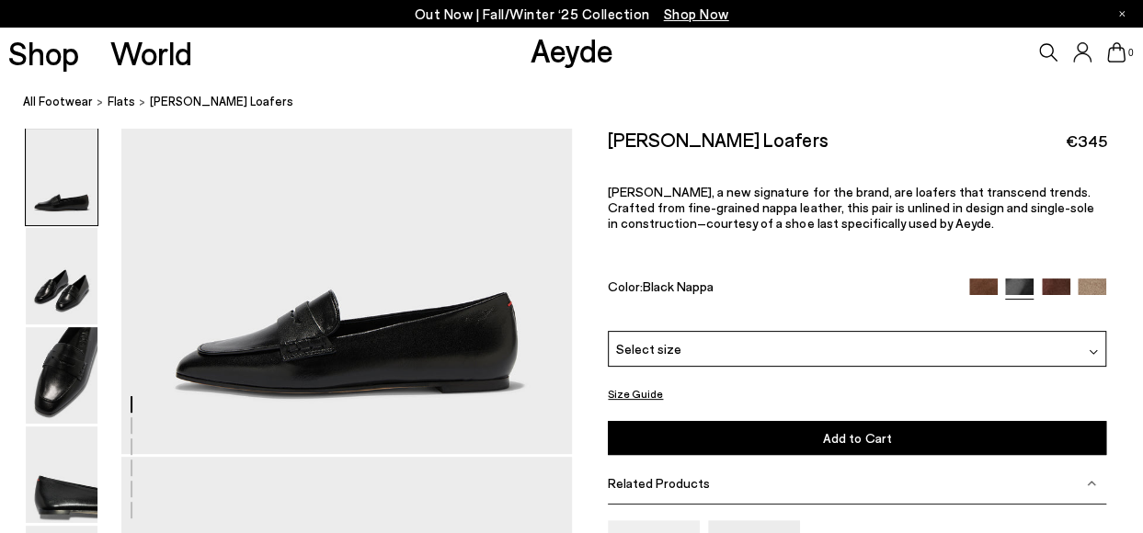
scroll to position [184, 0]
